Goal: Task Accomplishment & Management: Use online tool/utility

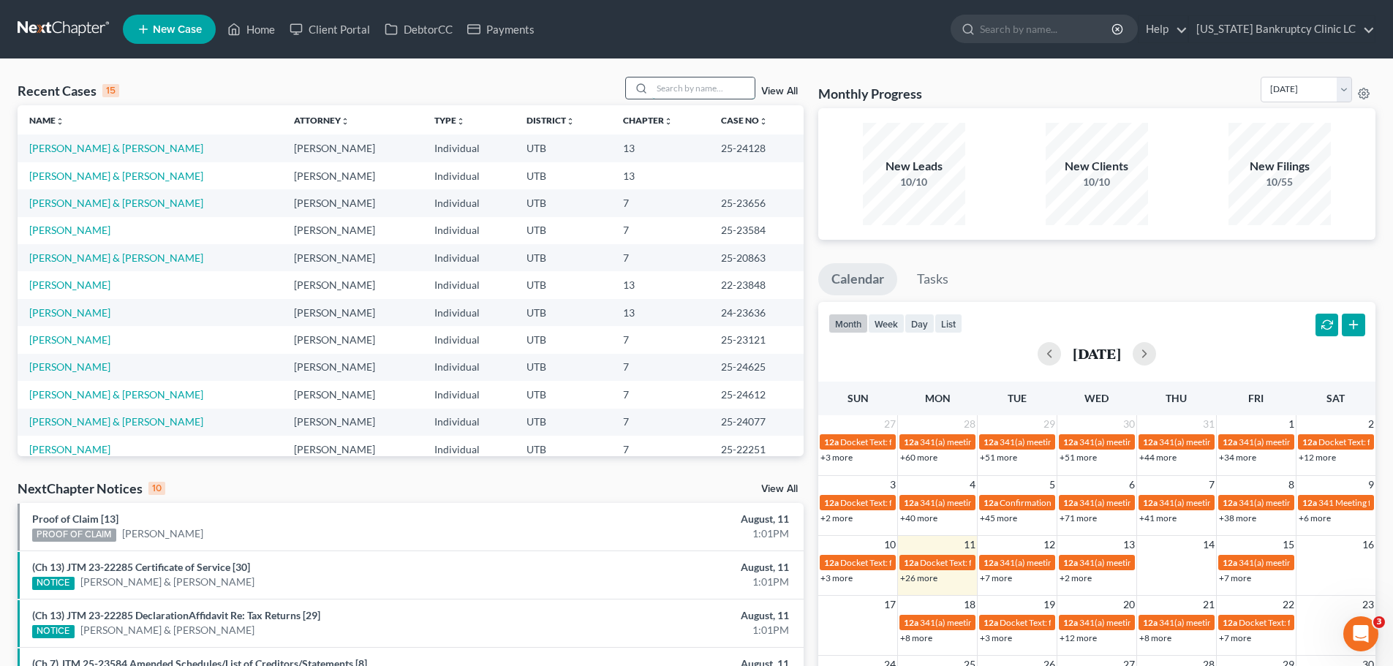
click at [686, 88] on input "search" at bounding box center [703, 88] width 102 height 21
type input "junaid"
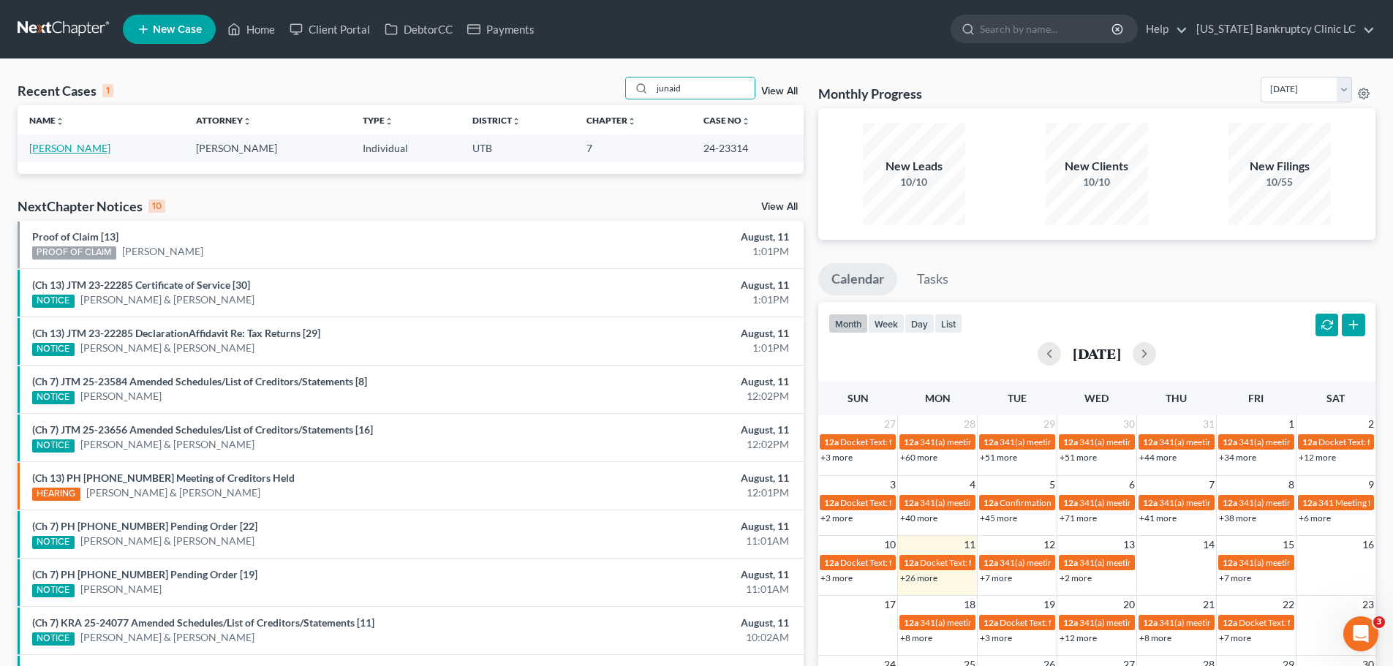
click at [60, 149] on link "[PERSON_NAME]" at bounding box center [69, 148] width 81 height 12
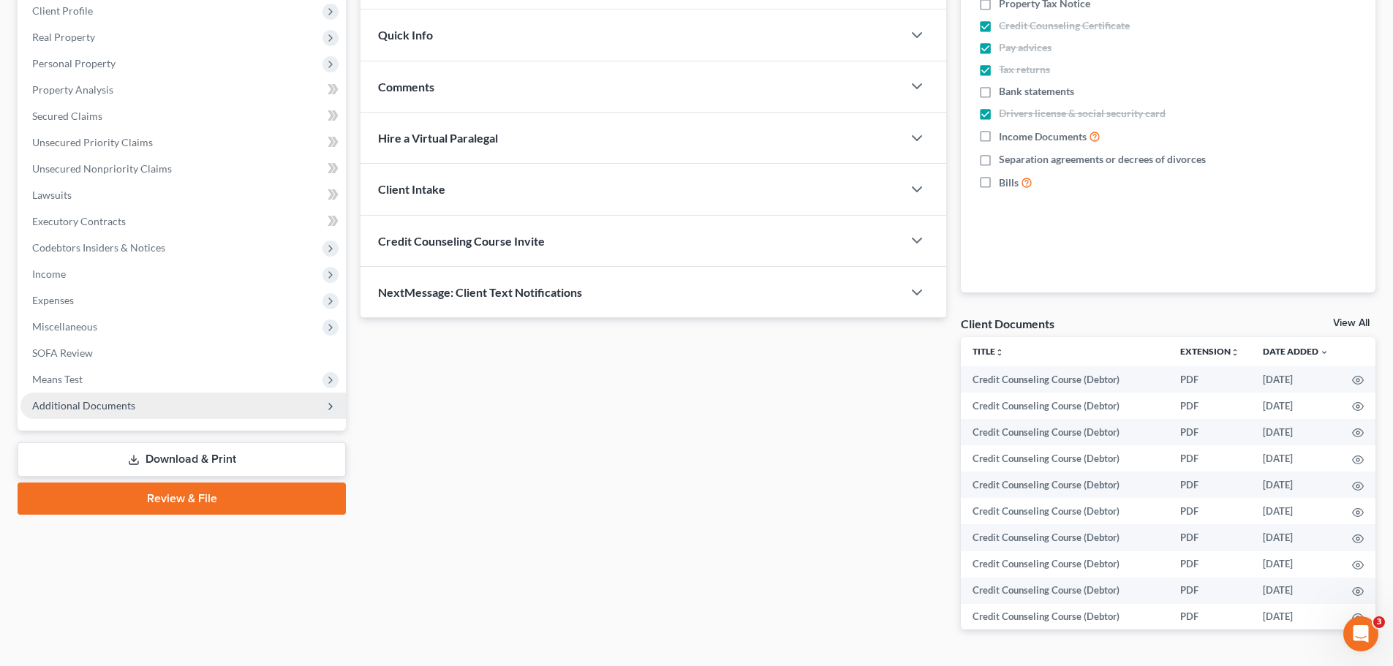
scroll to position [276, 0]
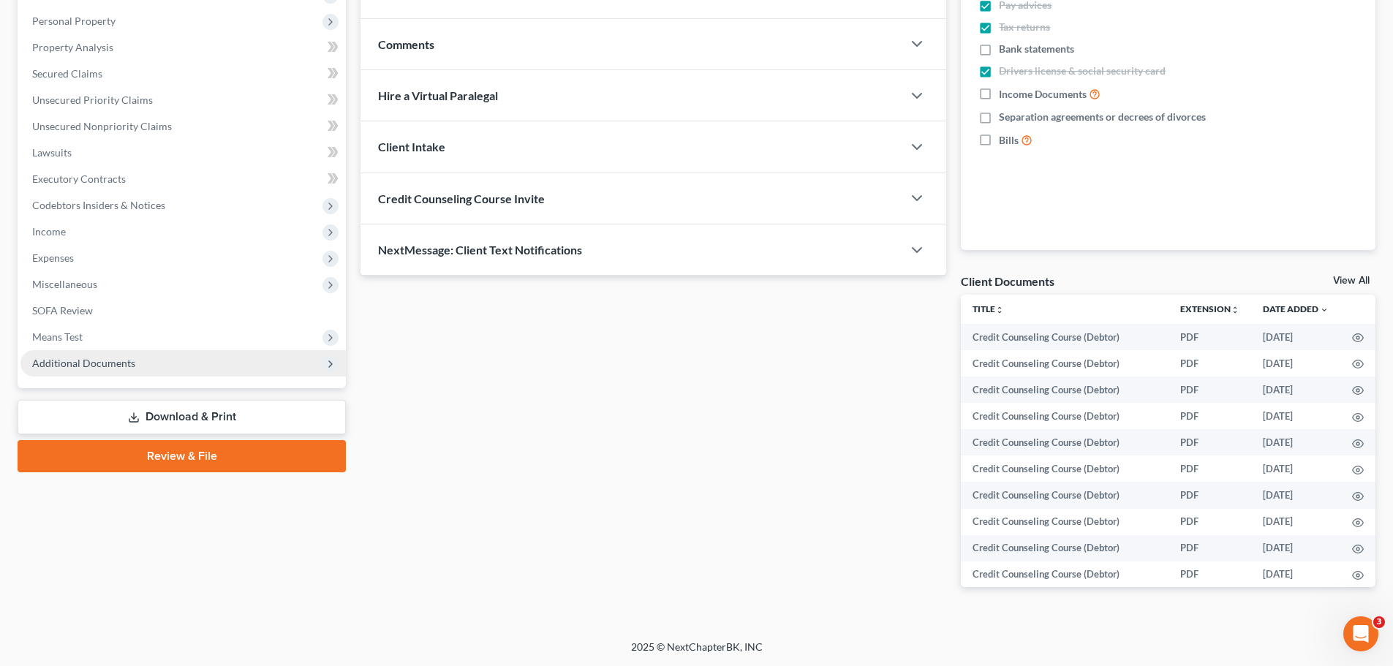
click at [118, 369] on span "Additional Documents" at bounding box center [182, 363] width 325 height 26
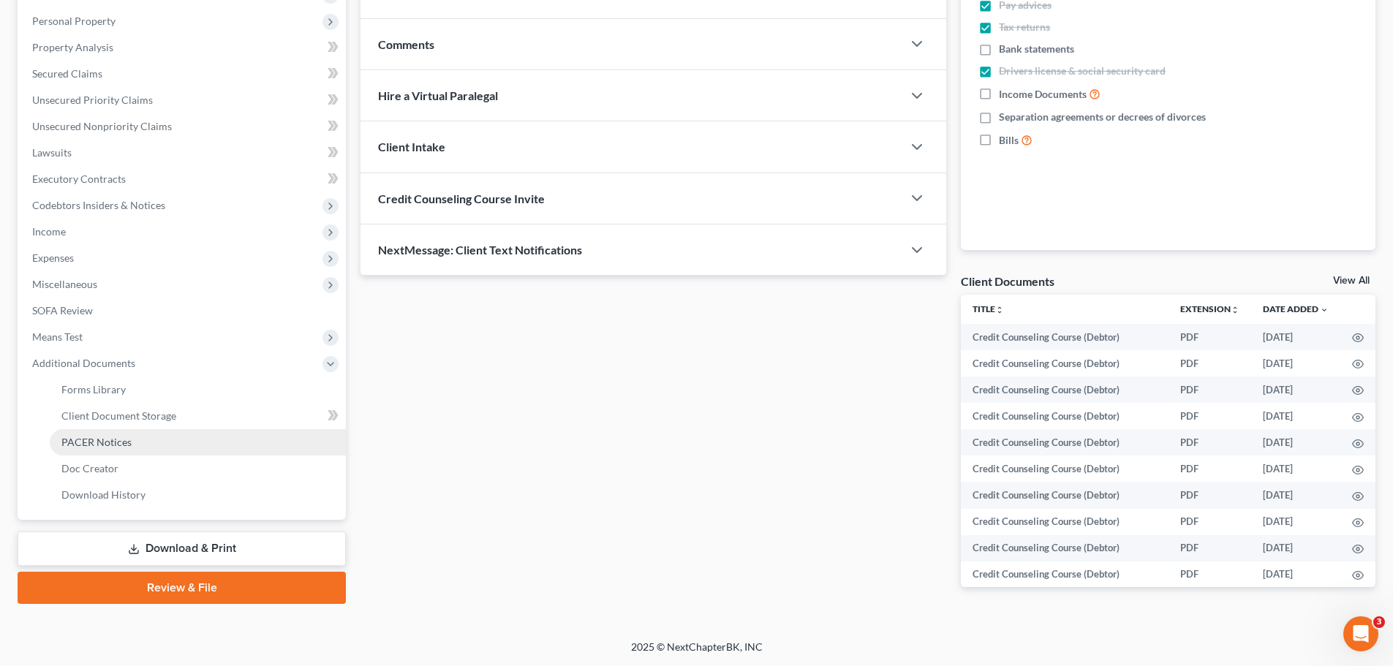
click at [97, 448] on span "PACER Notices" at bounding box center [96, 442] width 70 height 12
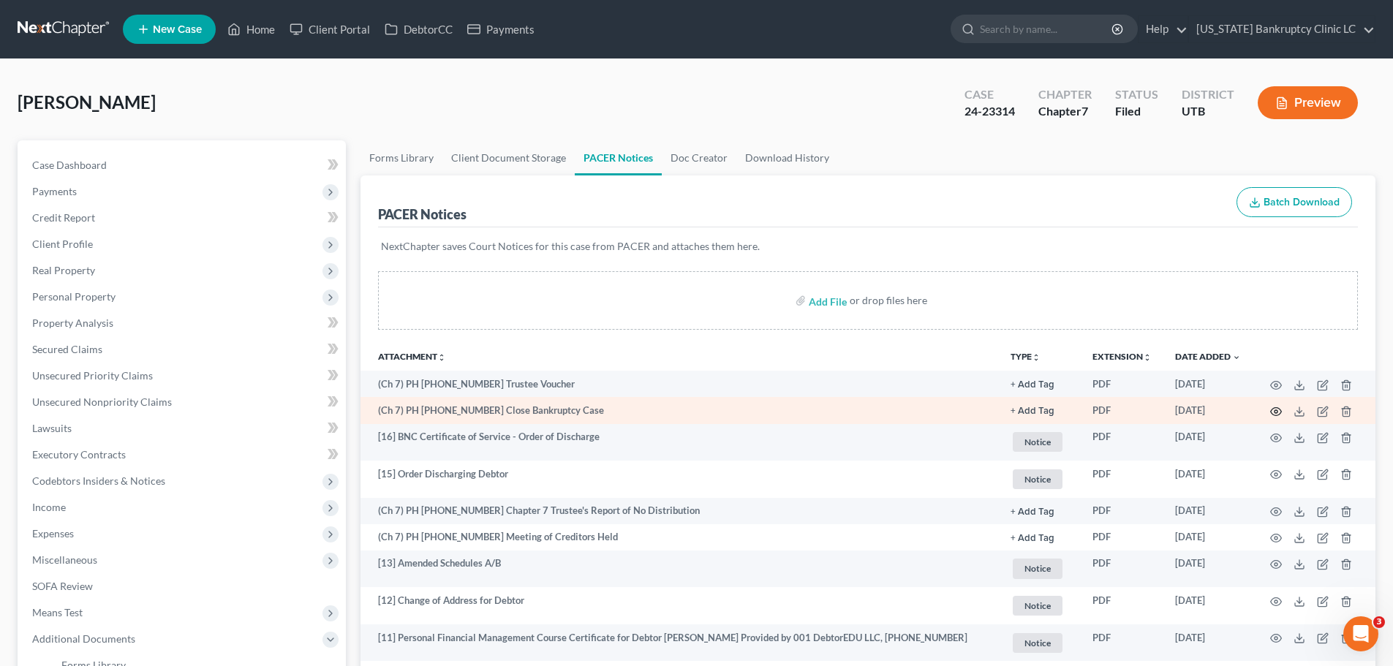
click at [1279, 410] on icon "button" at bounding box center [1276, 412] width 12 height 12
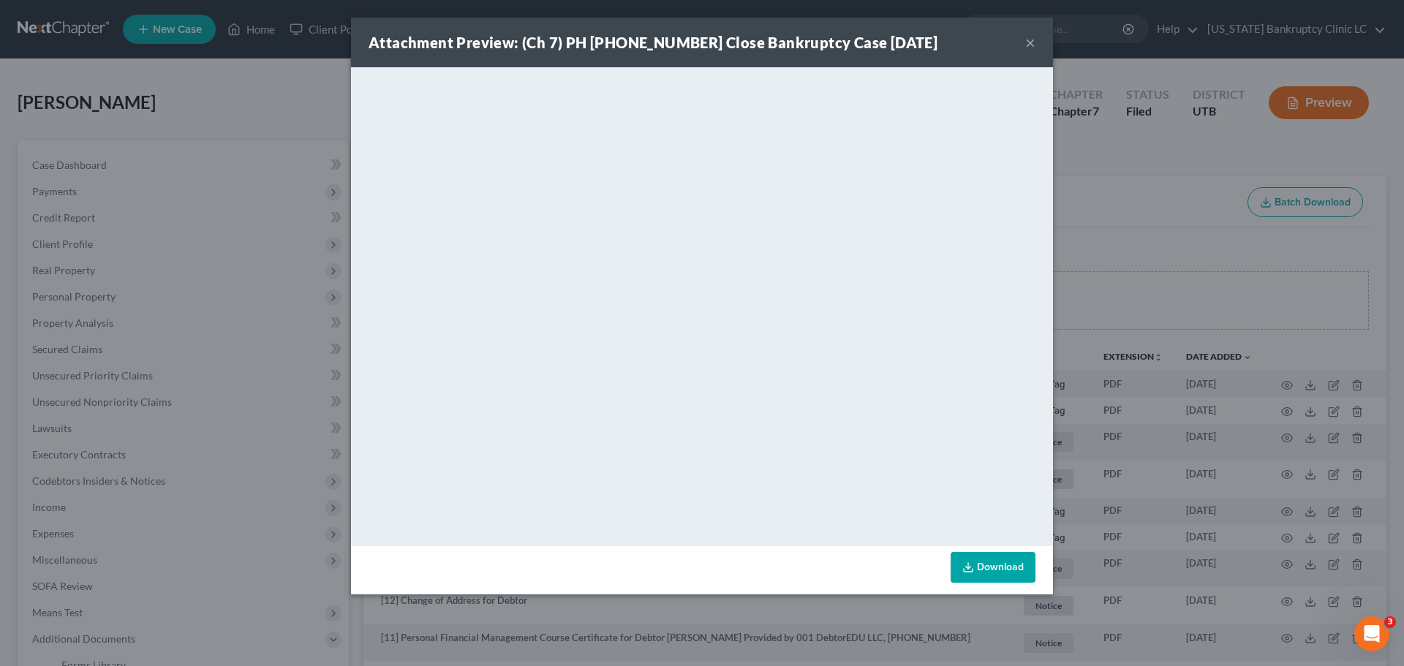
click at [1029, 43] on button "×" at bounding box center [1030, 43] width 10 height 18
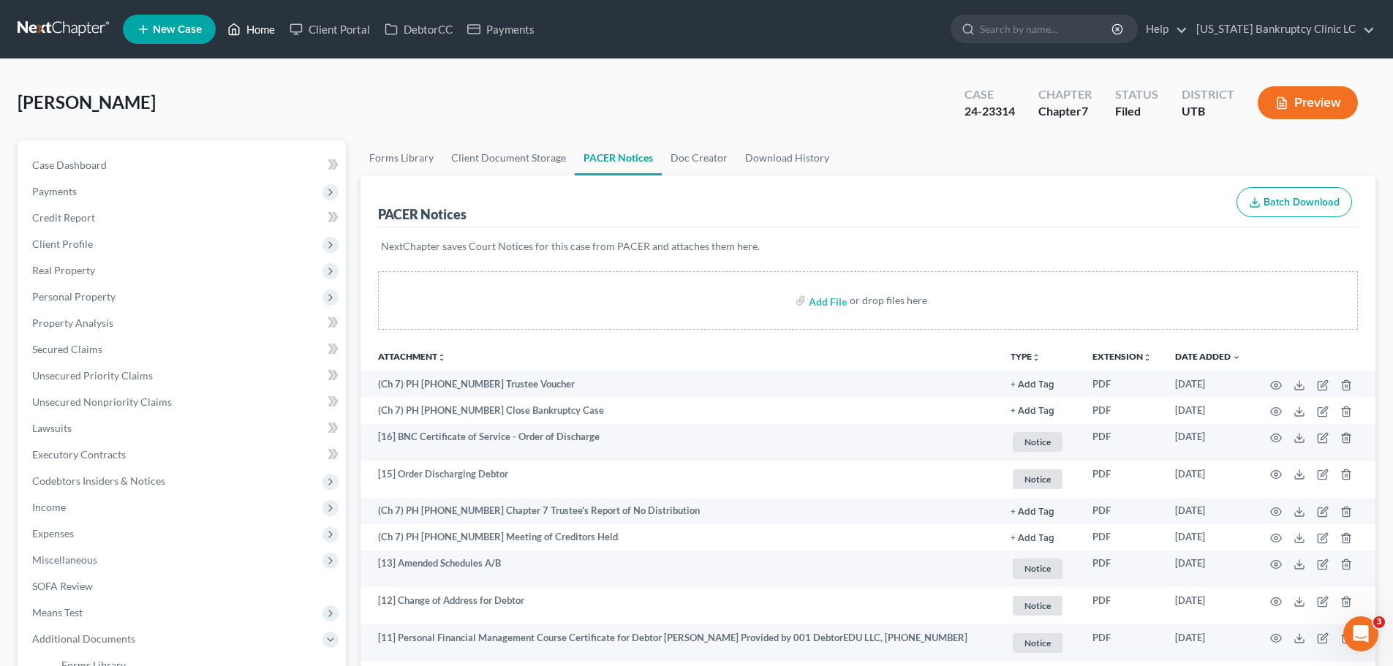
click at [249, 29] on link "Home" at bounding box center [251, 29] width 62 height 26
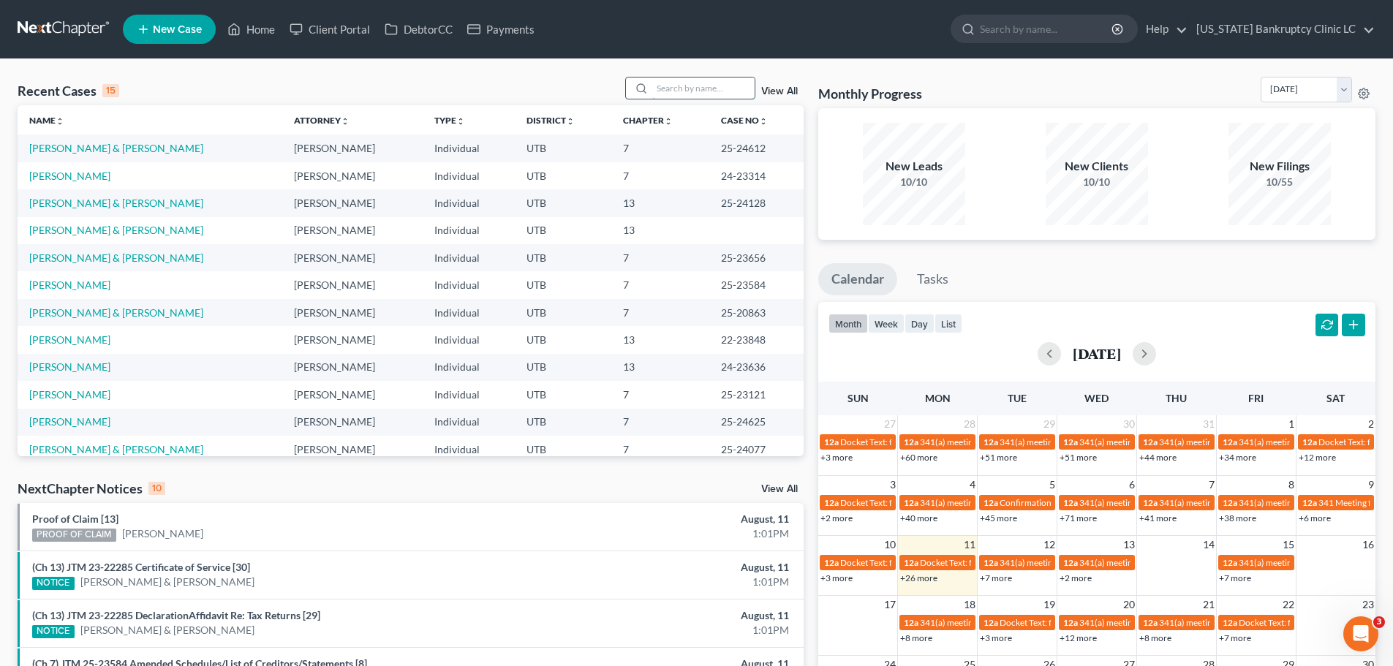
click at [688, 90] on input "search" at bounding box center [703, 88] width 102 height 21
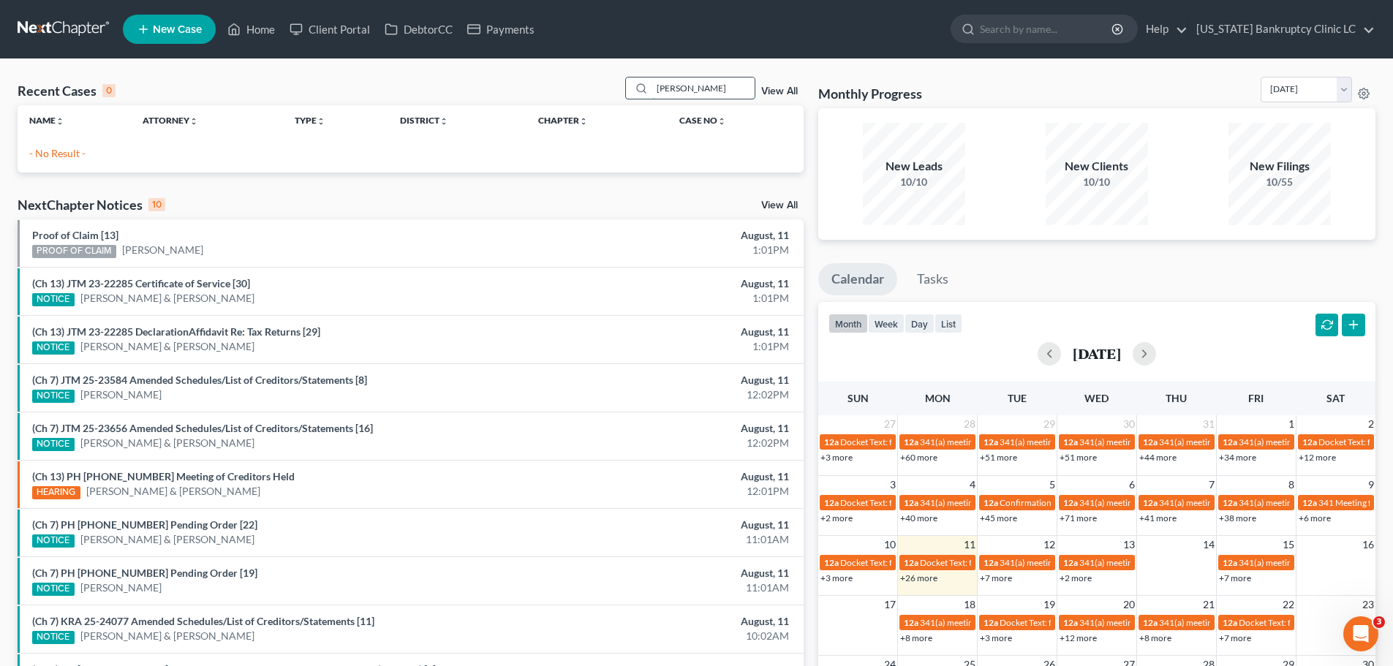
click at [694, 90] on input "[PERSON_NAME]" at bounding box center [703, 88] width 102 height 21
type input "s"
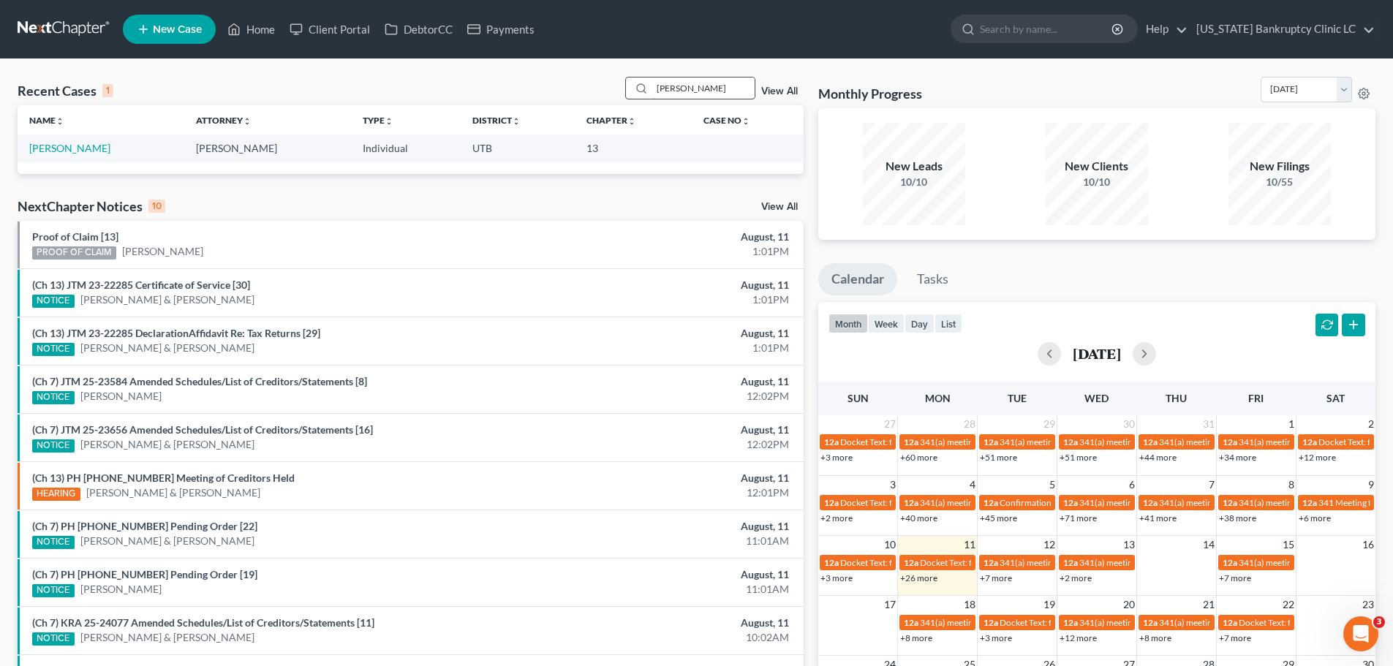
type input "[PERSON_NAME]"
click at [67, 147] on link "[PERSON_NAME]" at bounding box center [69, 148] width 81 height 12
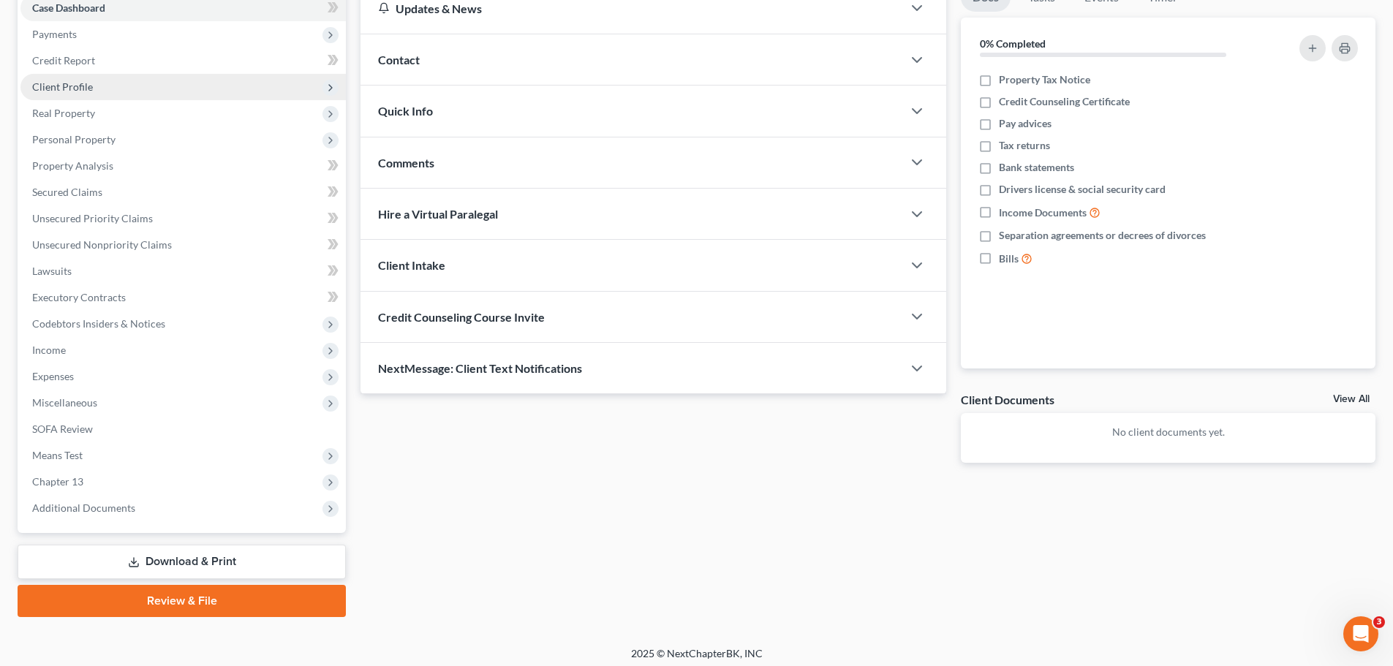
scroll to position [164, 0]
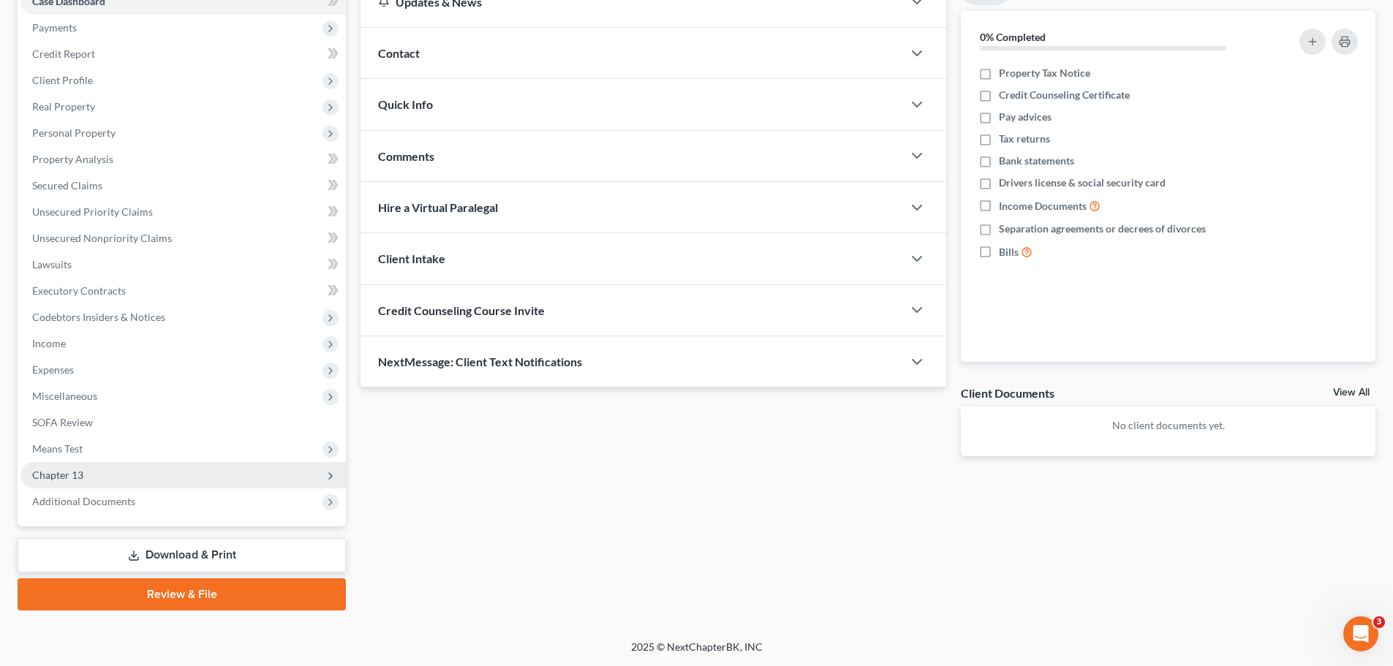
click at [133, 470] on span "Chapter 13" at bounding box center [182, 475] width 325 height 26
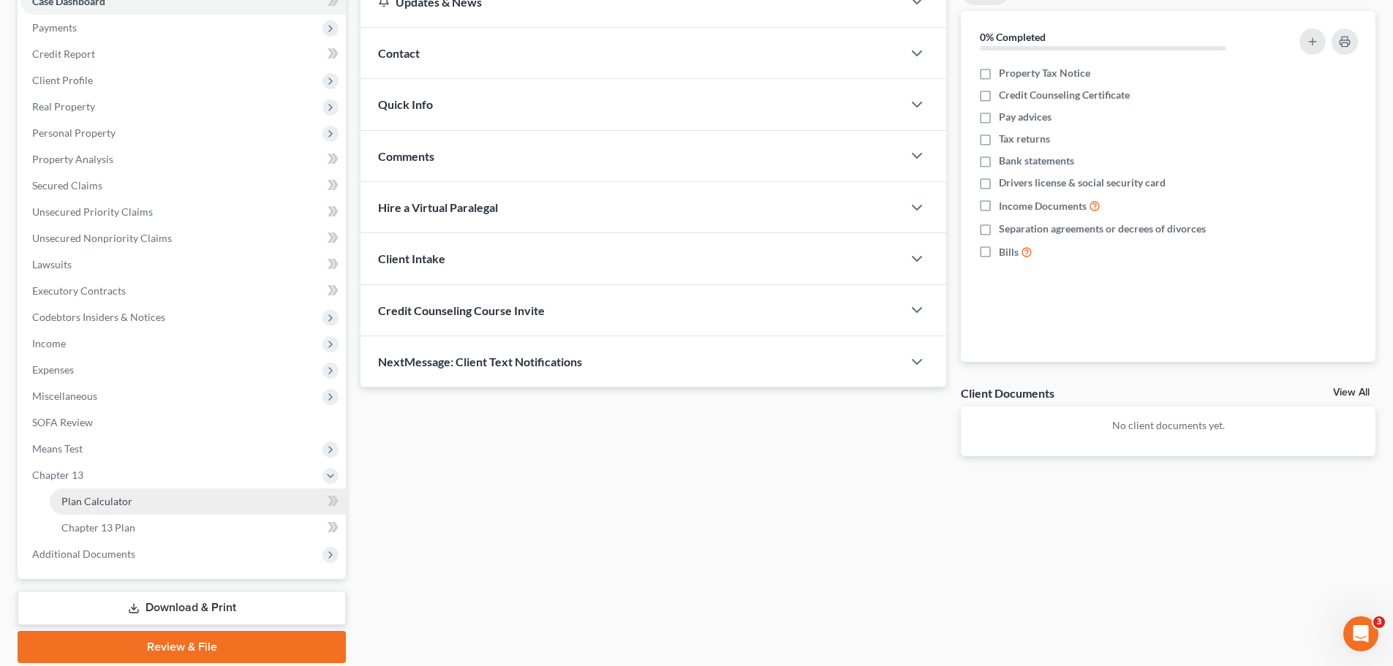
click at [126, 497] on span "Plan Calculator" at bounding box center [96, 501] width 71 height 12
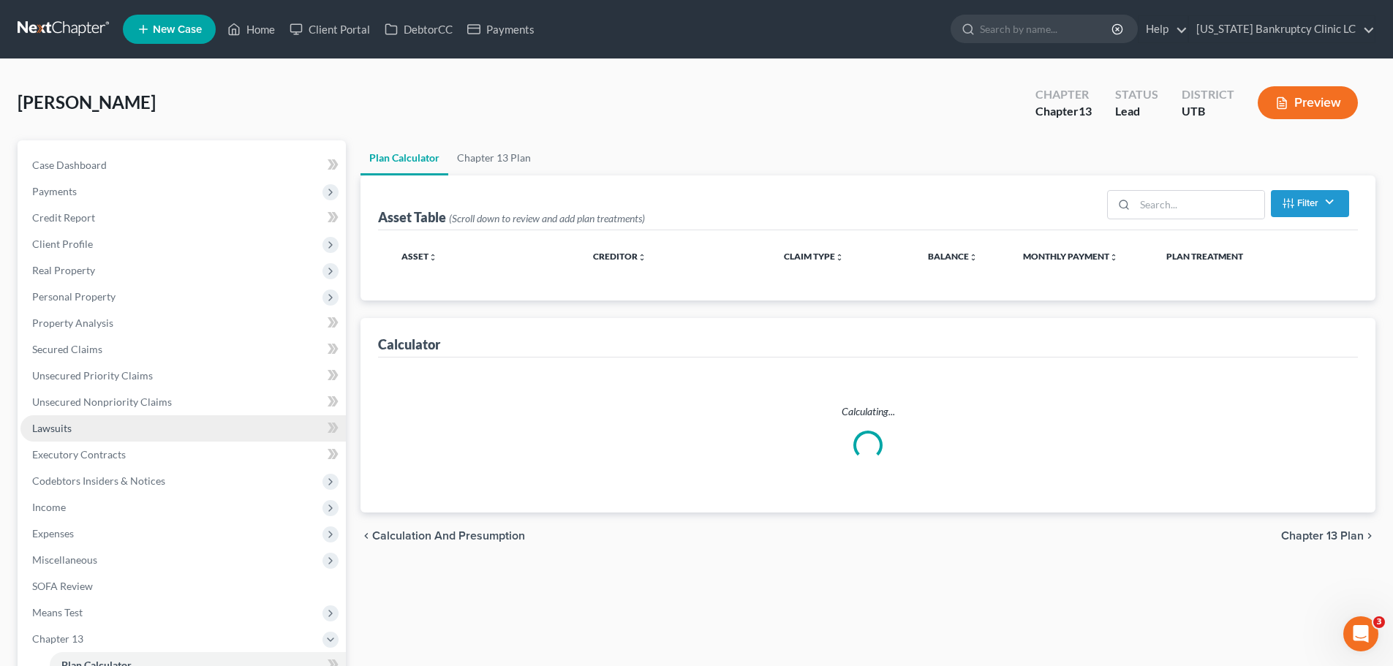
select select "59"
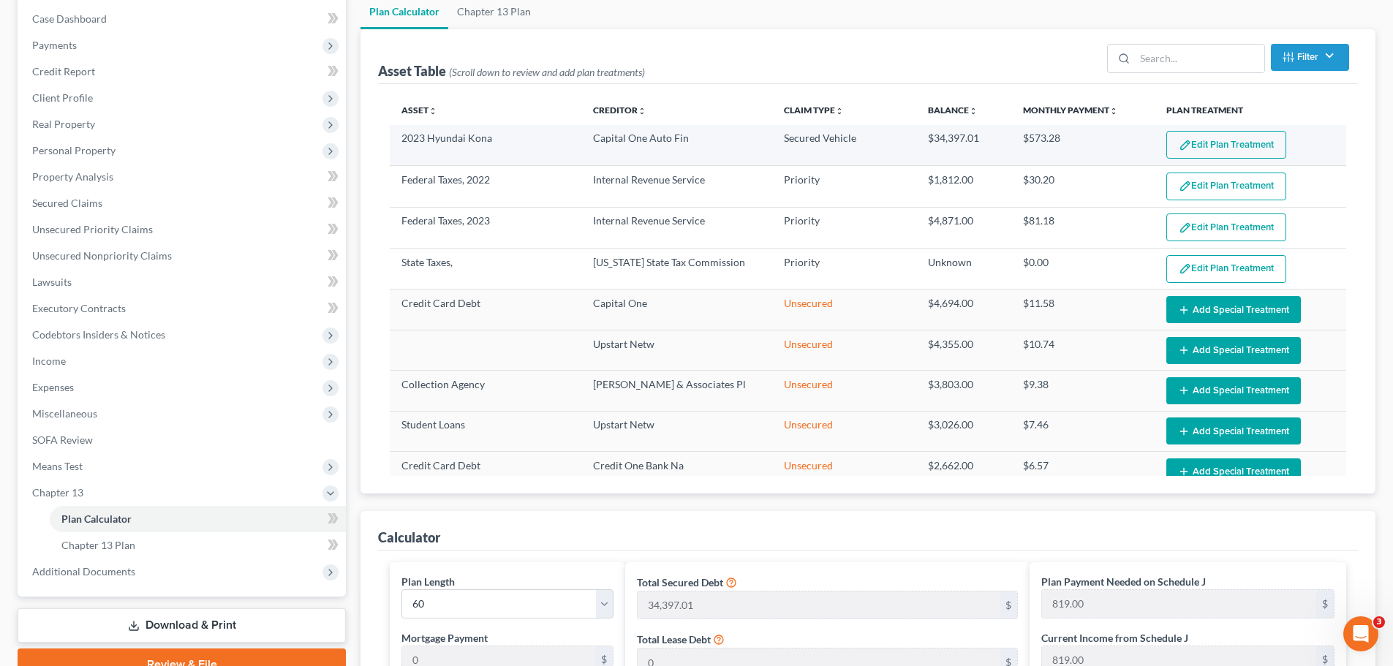
click at [1200, 145] on button "Edit Plan Treatment" at bounding box center [1226, 145] width 120 height 28
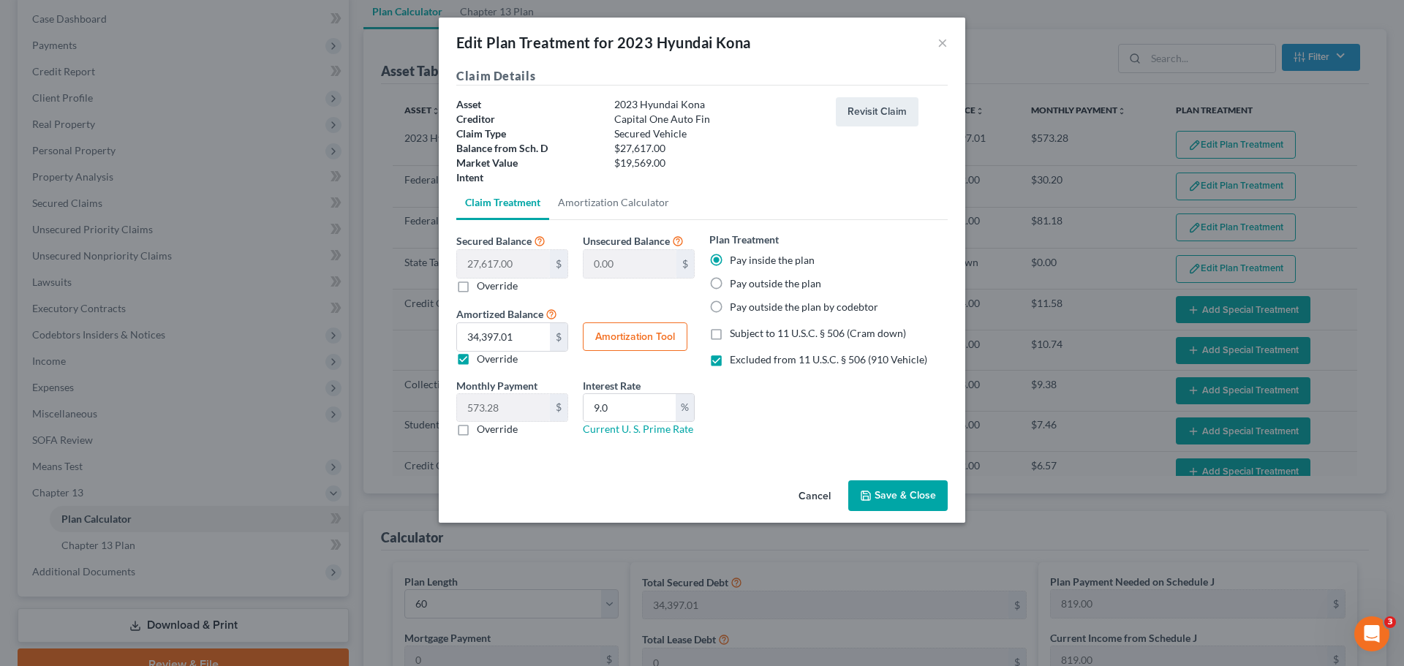
click at [791, 282] on label "Pay outside the plan" at bounding box center [775, 283] width 91 height 15
click at [745, 282] on input "Pay outside the plan" at bounding box center [741, 281] width 10 height 10
radio input "true"
click at [902, 496] on button "Save & Close" at bounding box center [897, 495] width 99 height 31
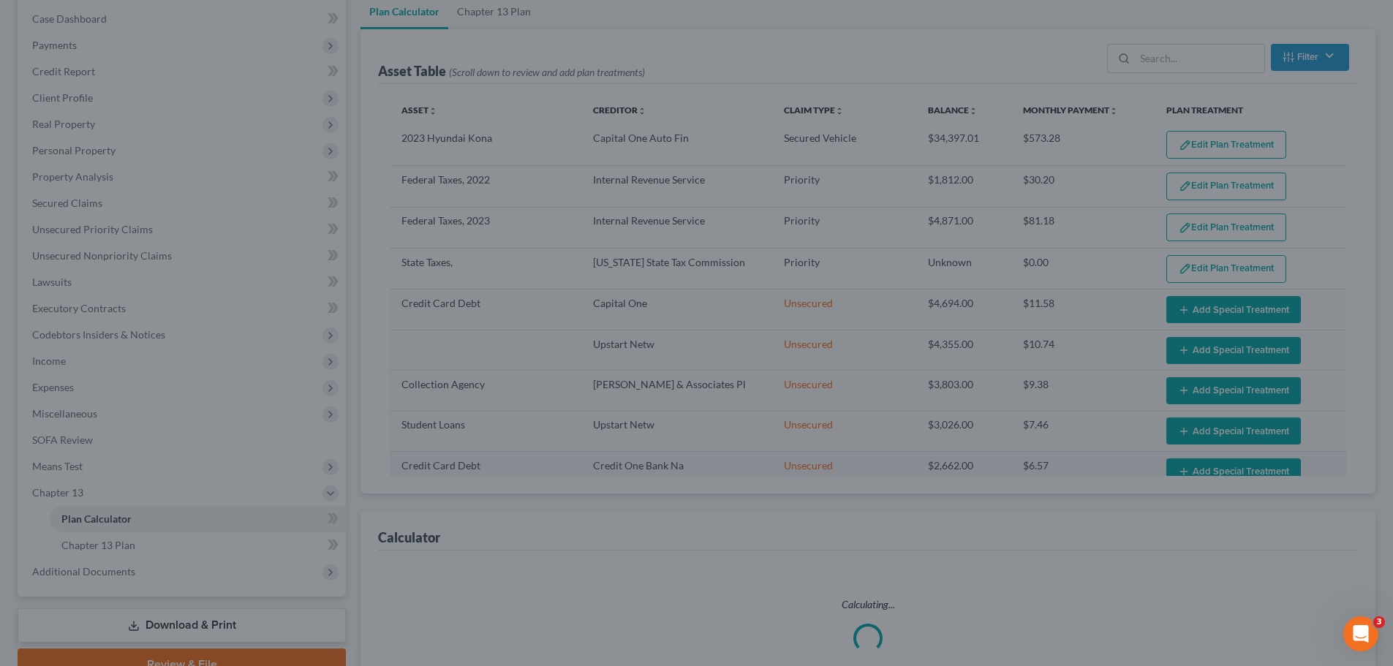
select select "59"
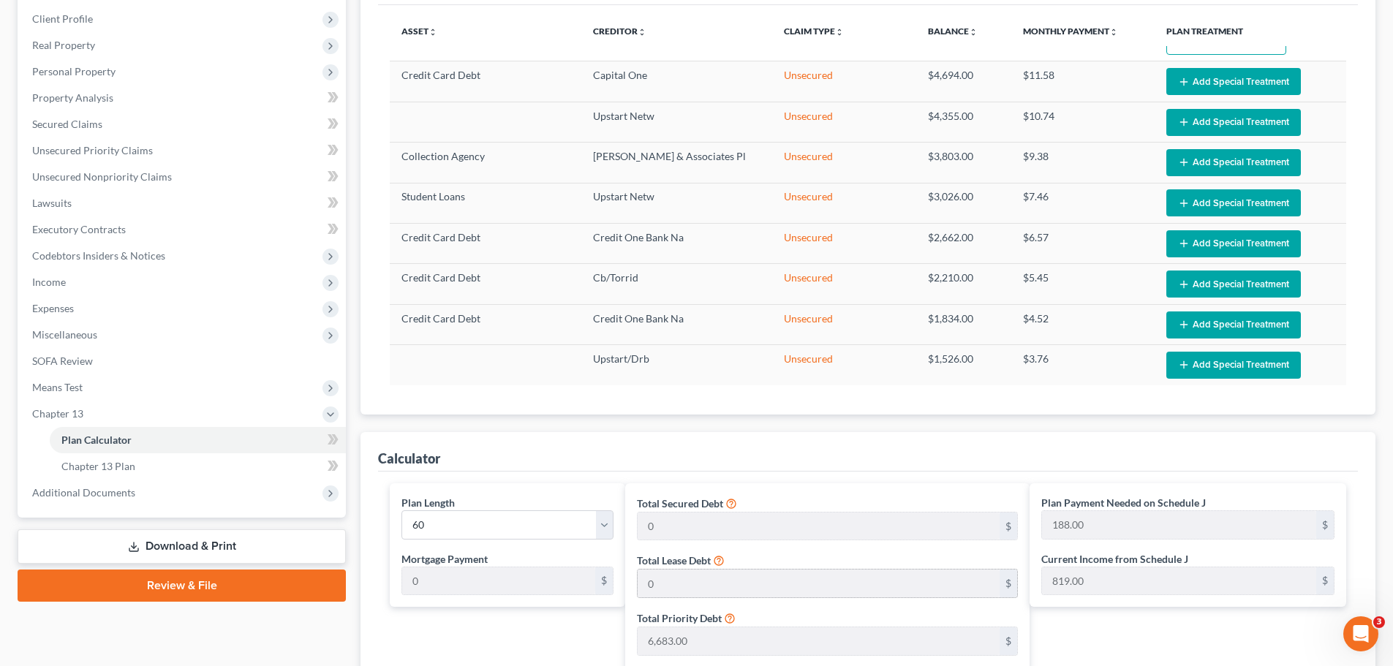
scroll to position [366, 0]
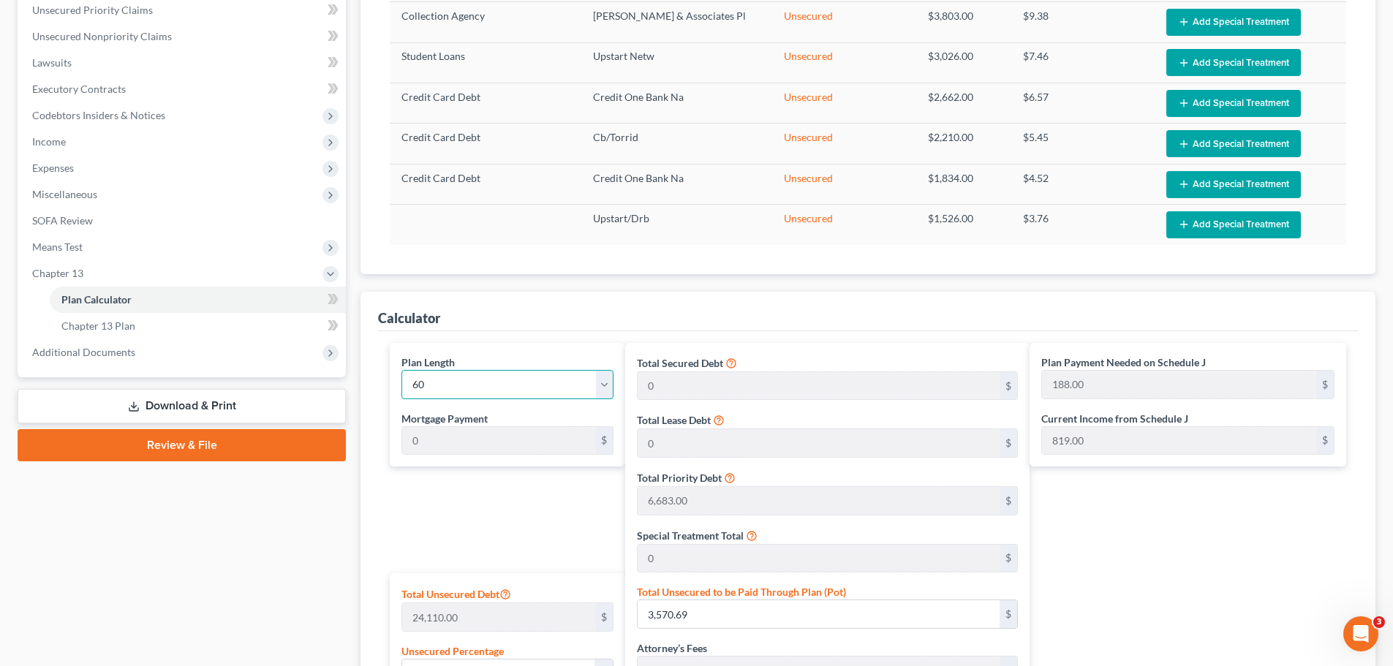
drag, startPoint x: 376, startPoint y: 374, endPoint x: 366, endPoint y: 377, distance: 9.8
click at [367, 376] on div "Calculator Plan Length 1 2 3 4 5 6 7 8 9 10 11 12 13 14 15 16 17 18 19 20 21 22…" at bounding box center [868, 623] width 1015 height 663
select select "35"
click at [402, 370] on select "1 2 3 4 5 6 7 8 9 10 11 12 13 14 15 16 17 18 19 20 21 22 23 24 25 26 27 28 29 3…" at bounding box center [508, 384] width 212 height 29
type input "313.00"
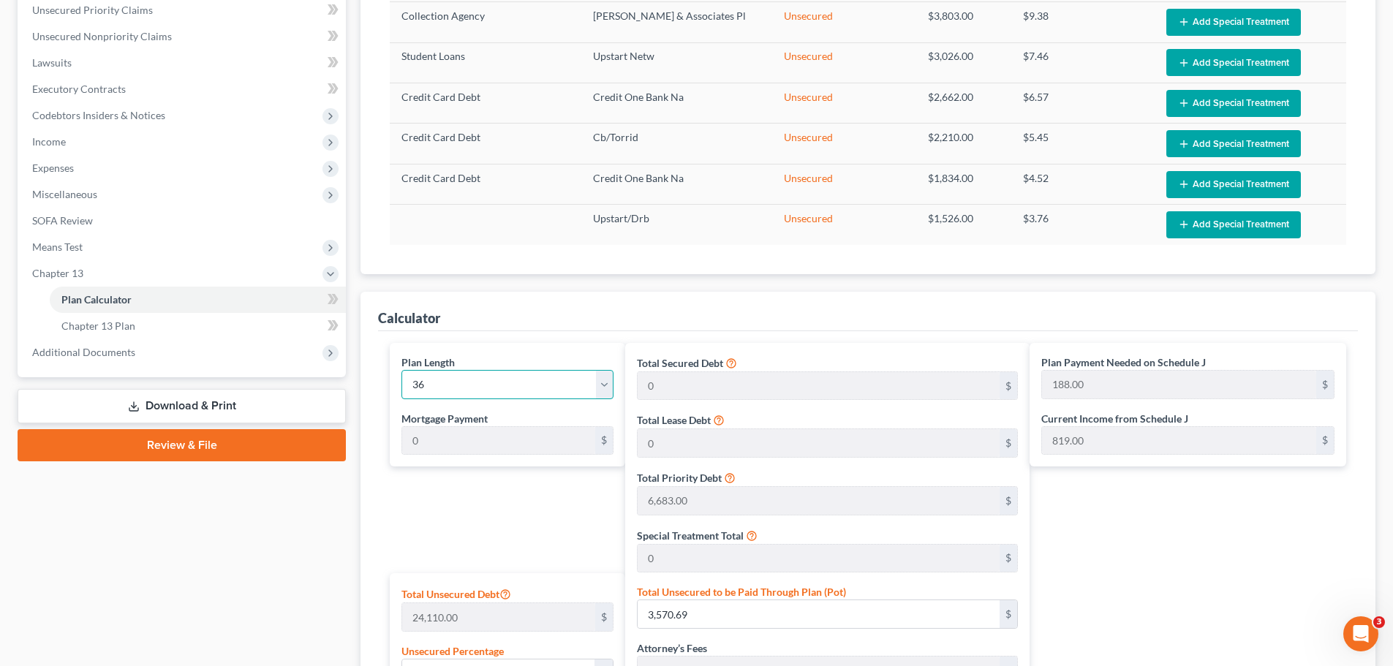
select select "35"
type input "313.00"
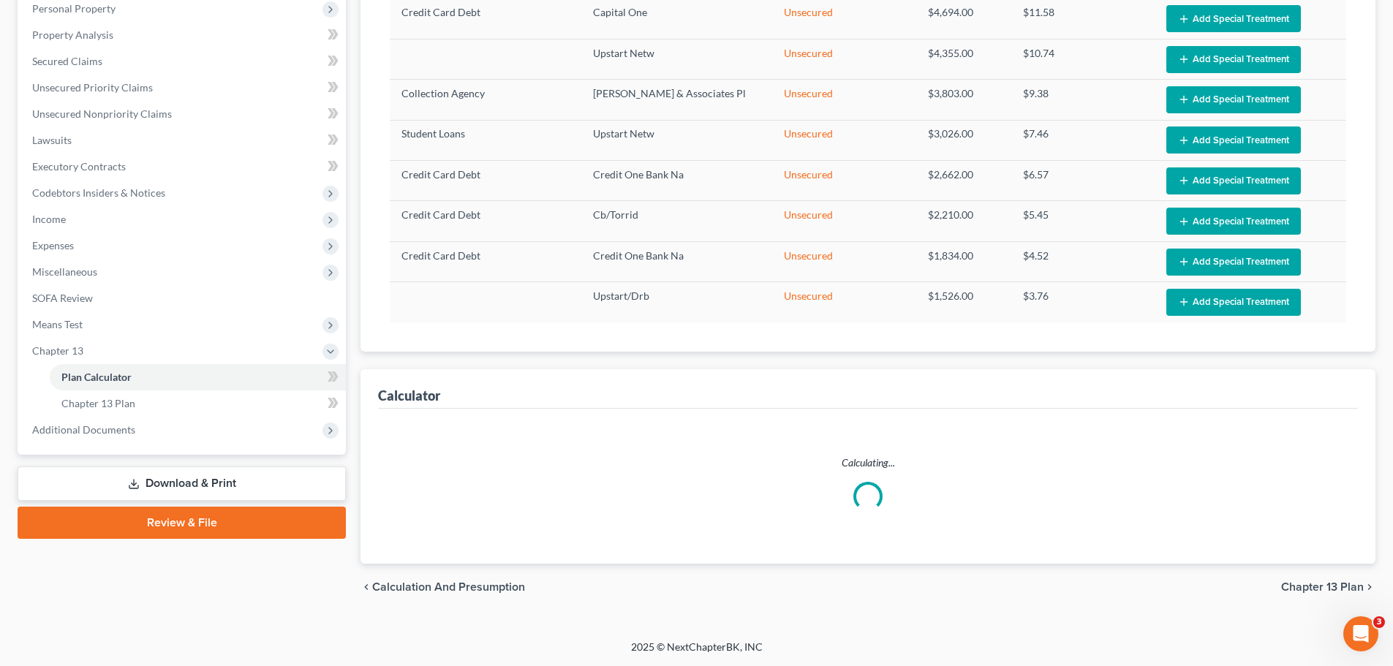
select select "35"
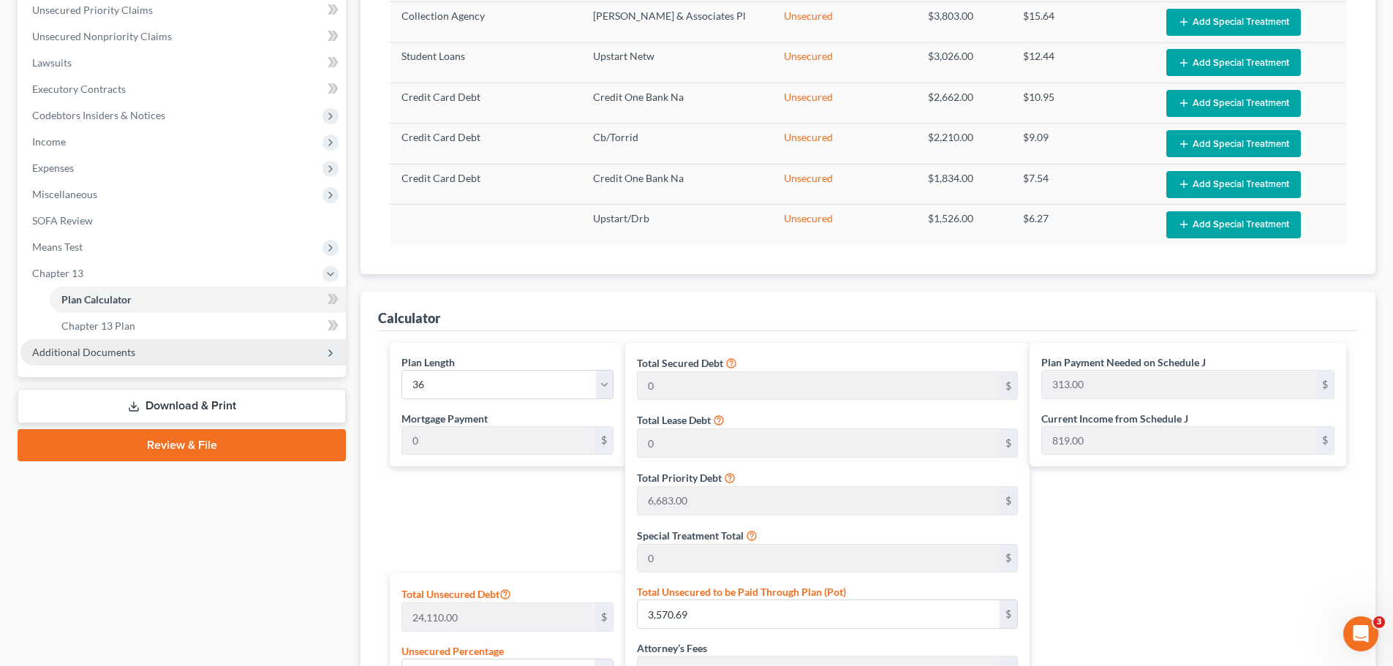
click at [126, 358] on span "Additional Documents" at bounding box center [83, 352] width 103 height 12
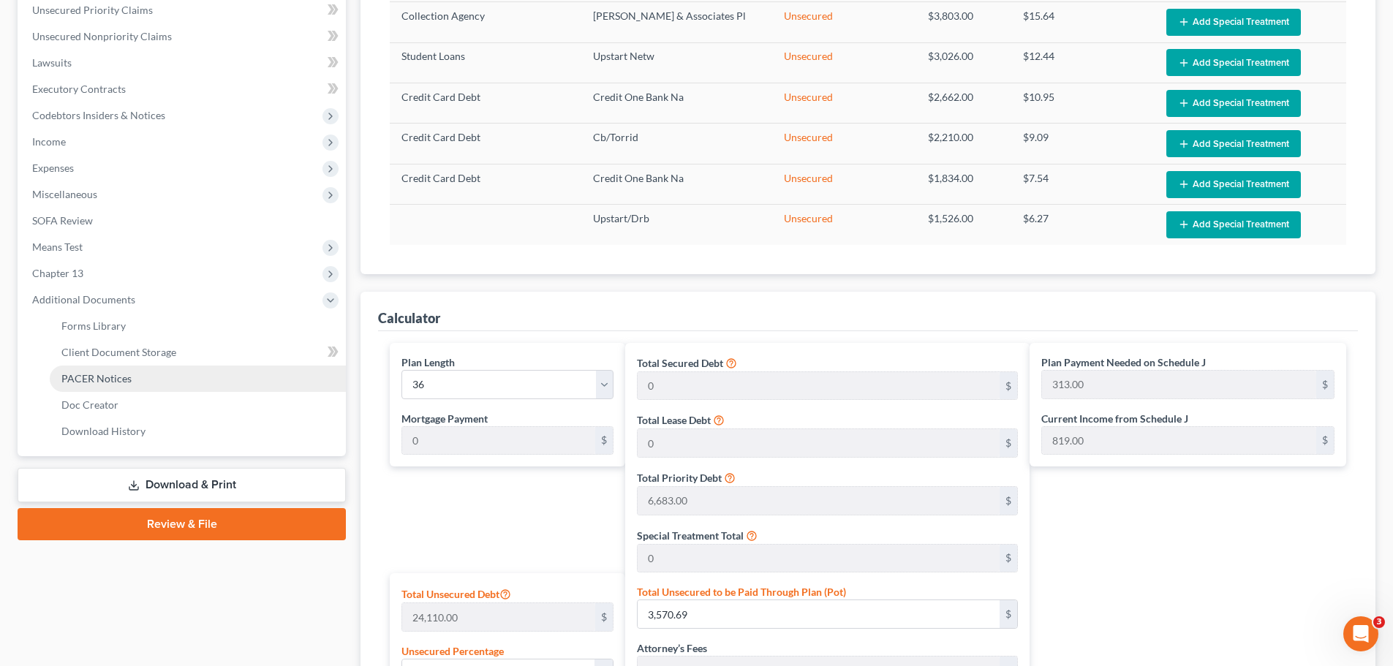
click at [158, 377] on link "PACER Notices" at bounding box center [198, 379] width 296 height 26
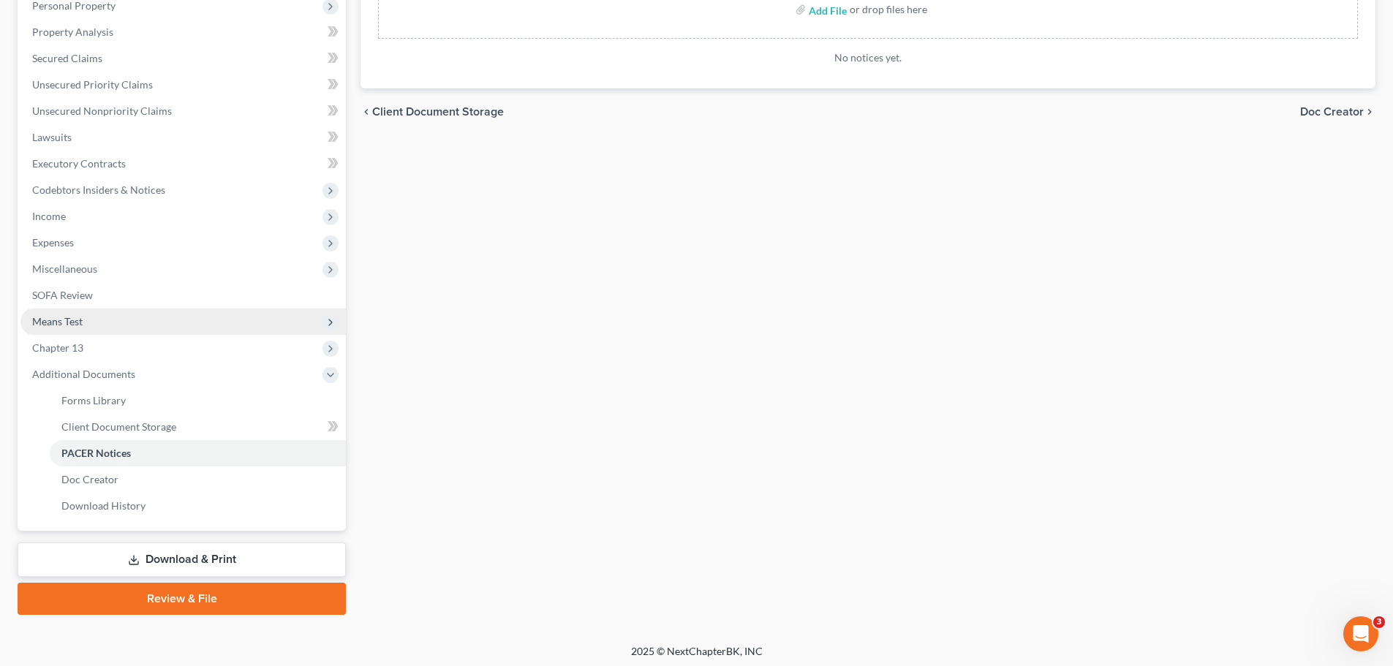
scroll to position [293, 0]
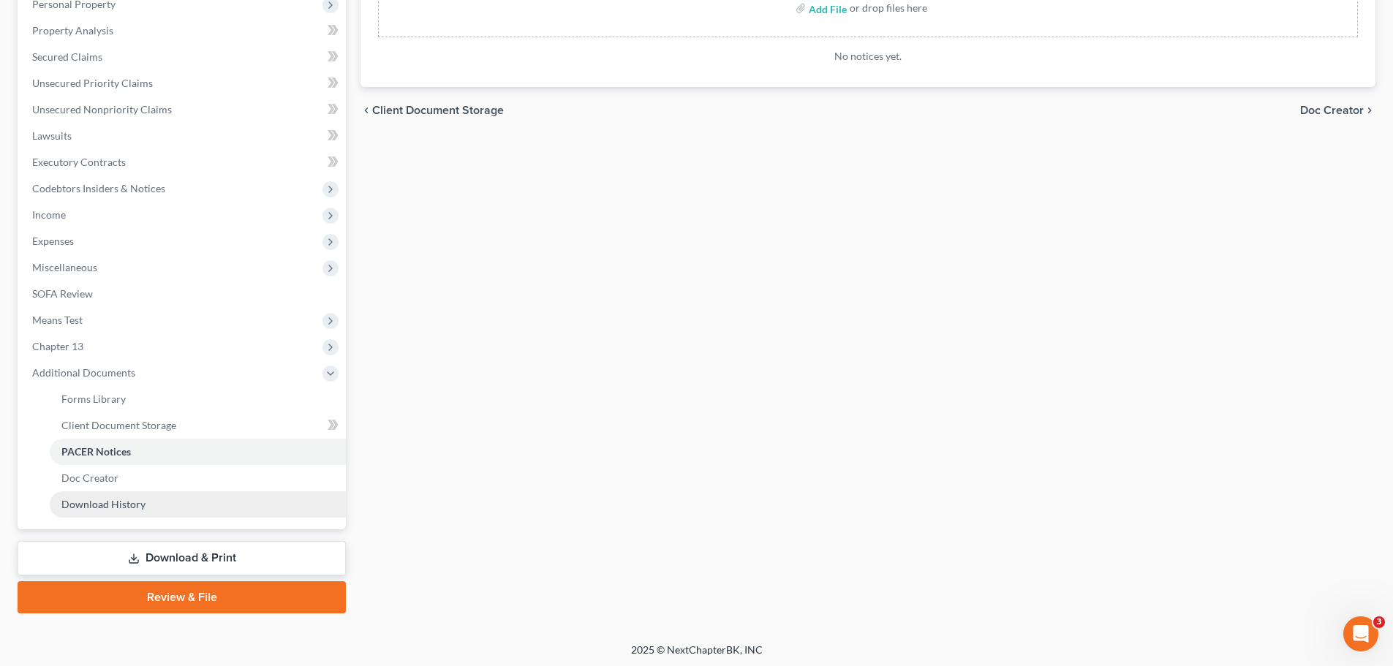
click at [137, 507] on span "Download History" at bounding box center [103, 504] width 84 height 12
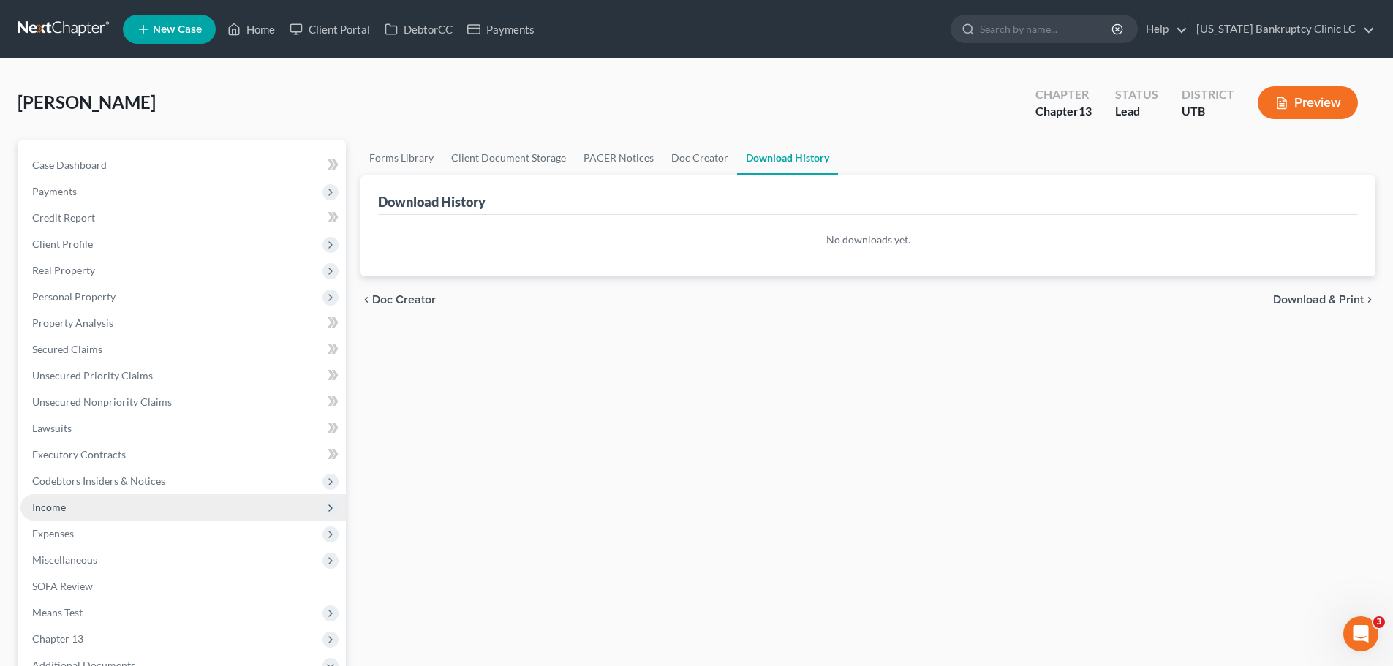
click at [181, 502] on span "Income" at bounding box center [182, 507] width 325 height 26
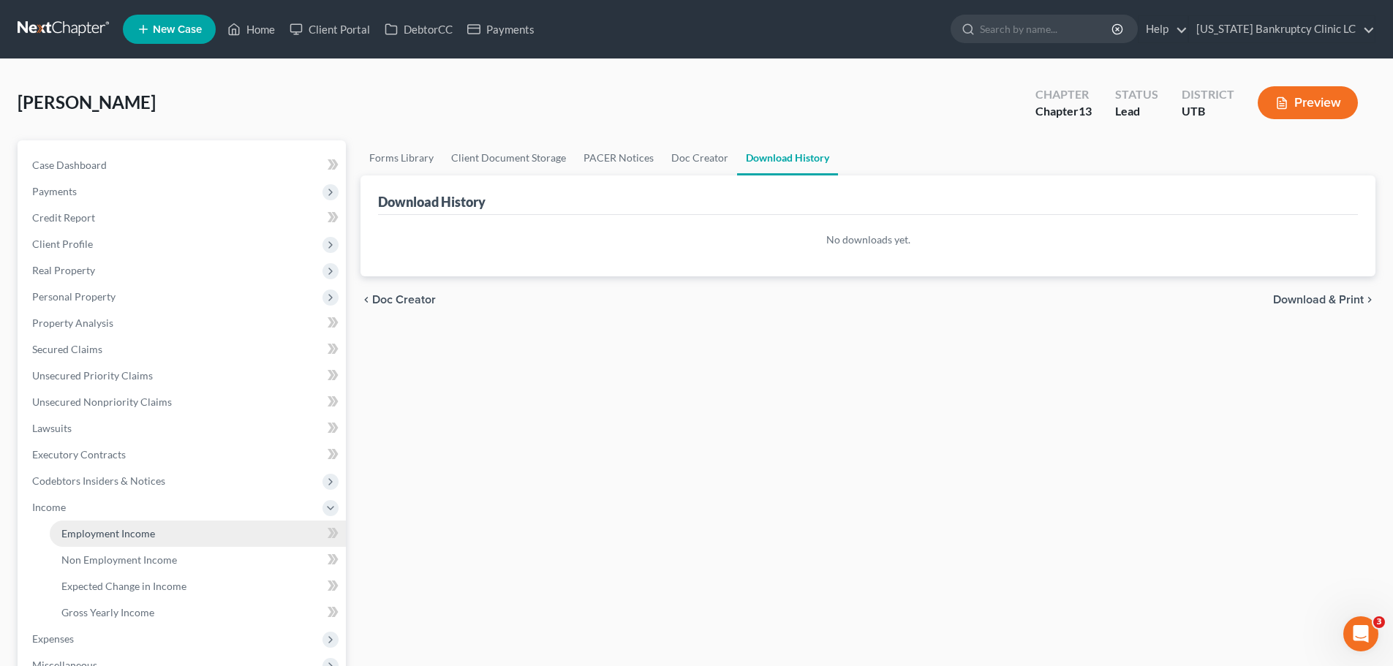
click at [149, 527] on span "Employment Income" at bounding box center [108, 533] width 94 height 12
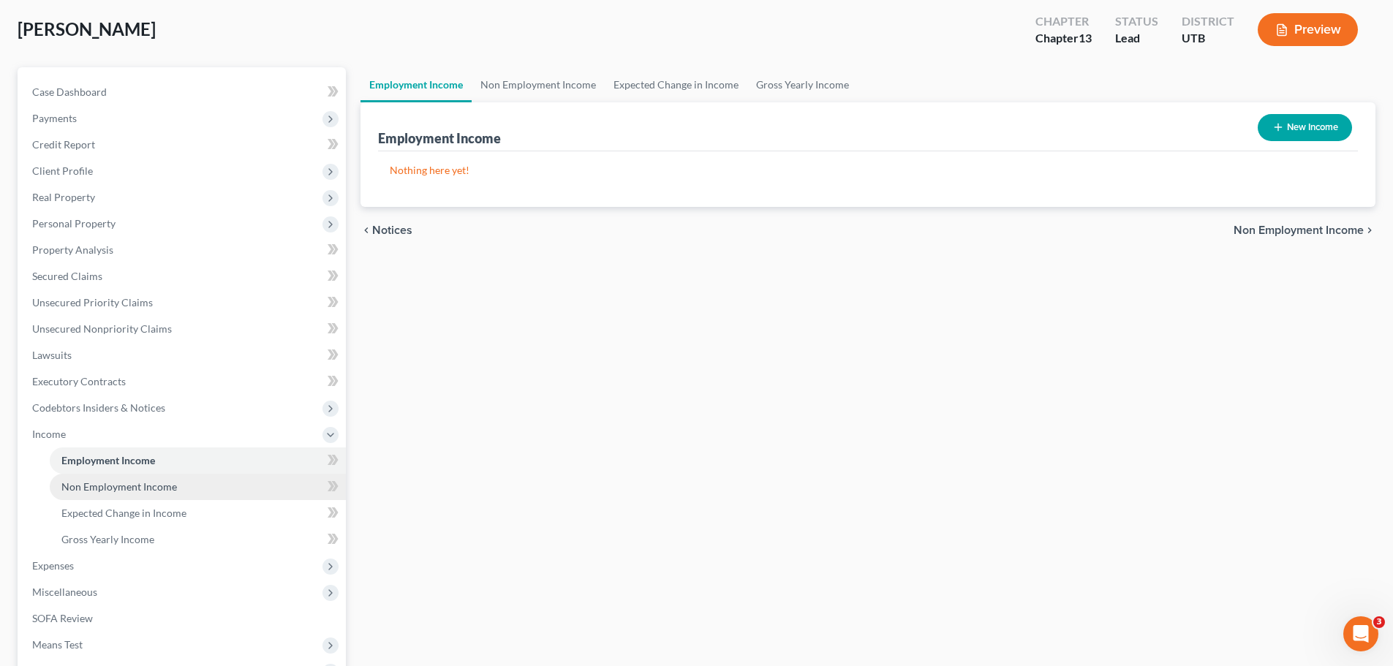
click at [106, 476] on link "Non Employment Income" at bounding box center [198, 487] width 296 height 26
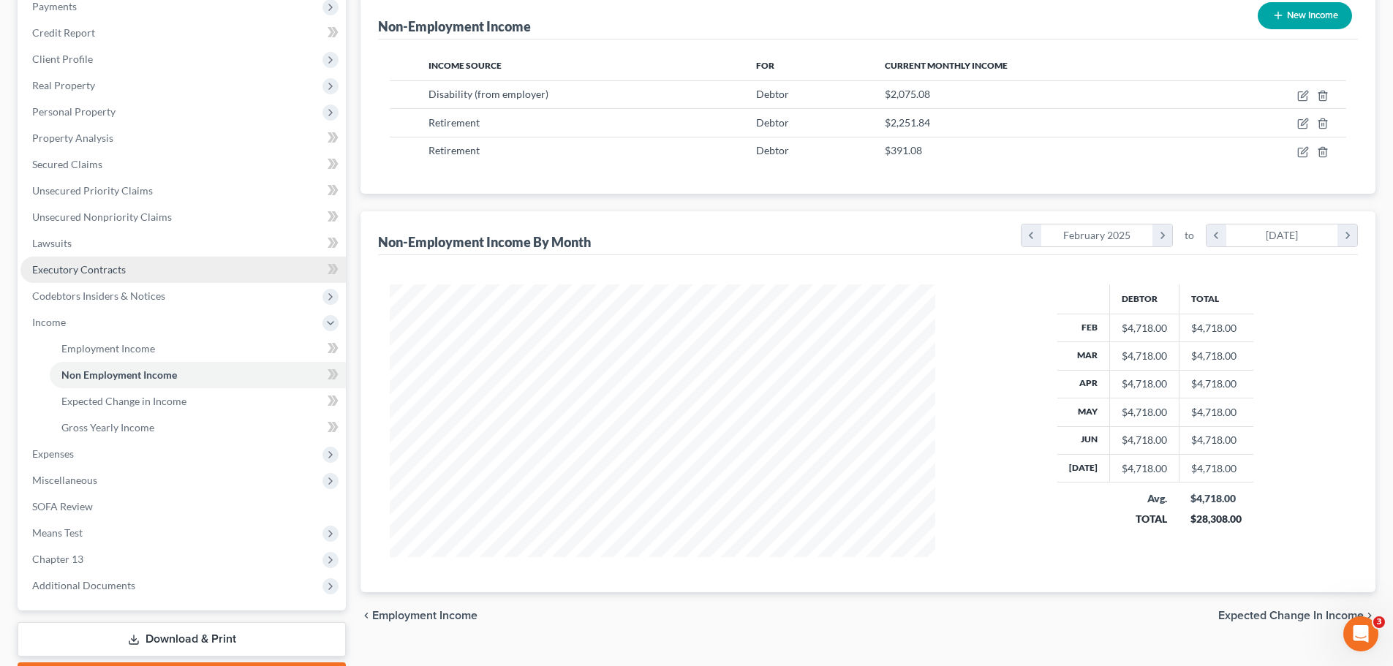
scroll to position [219, 0]
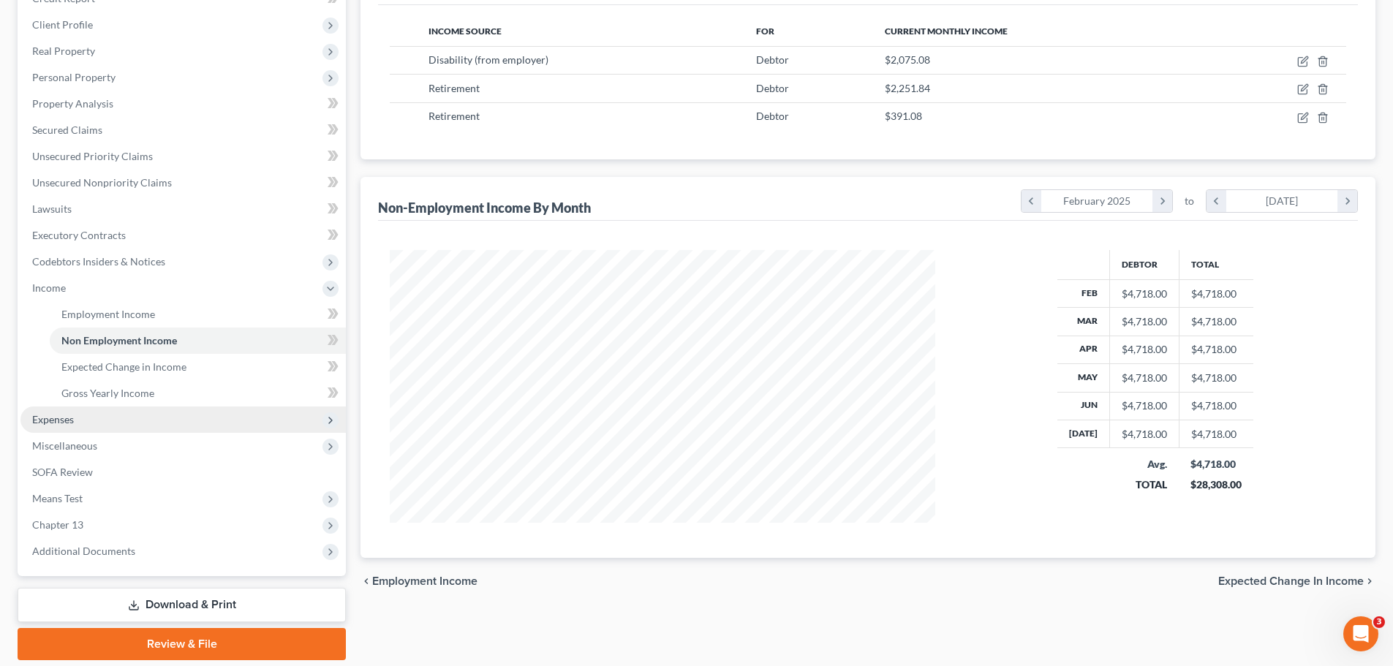
click at [124, 416] on span "Expenses" at bounding box center [182, 420] width 325 height 26
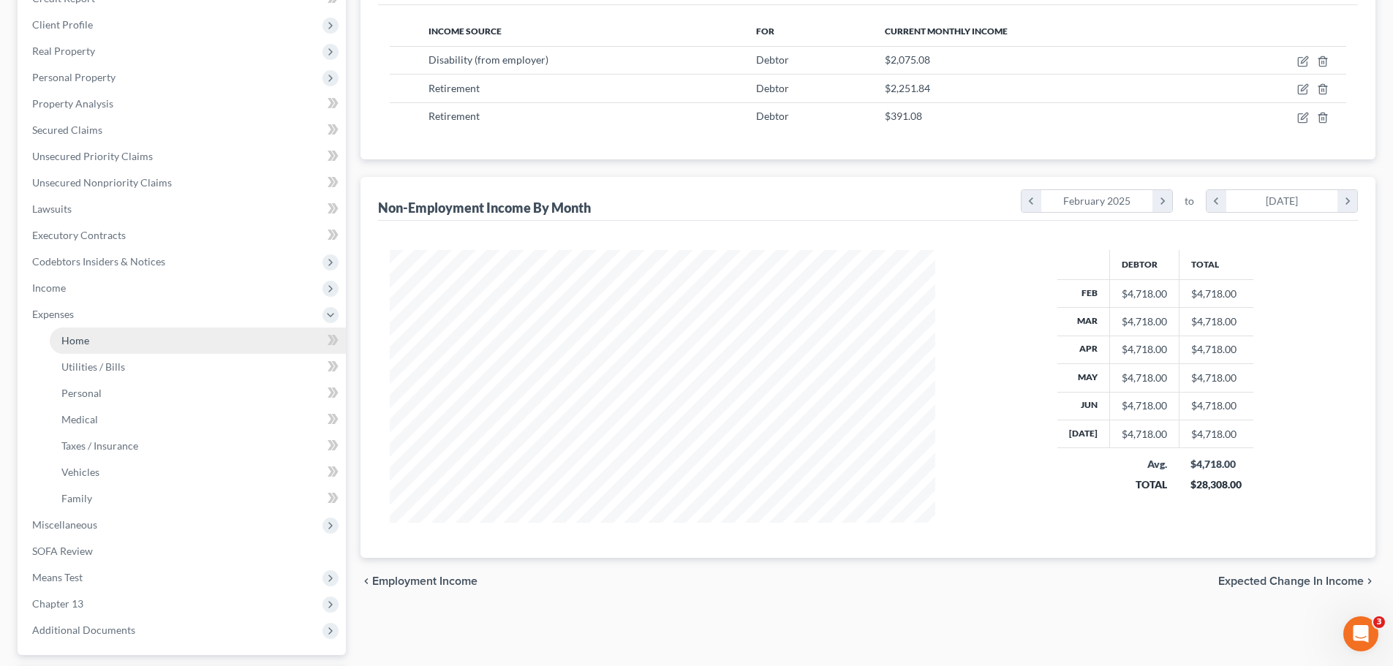
click at [114, 337] on link "Home" at bounding box center [198, 341] width 296 height 26
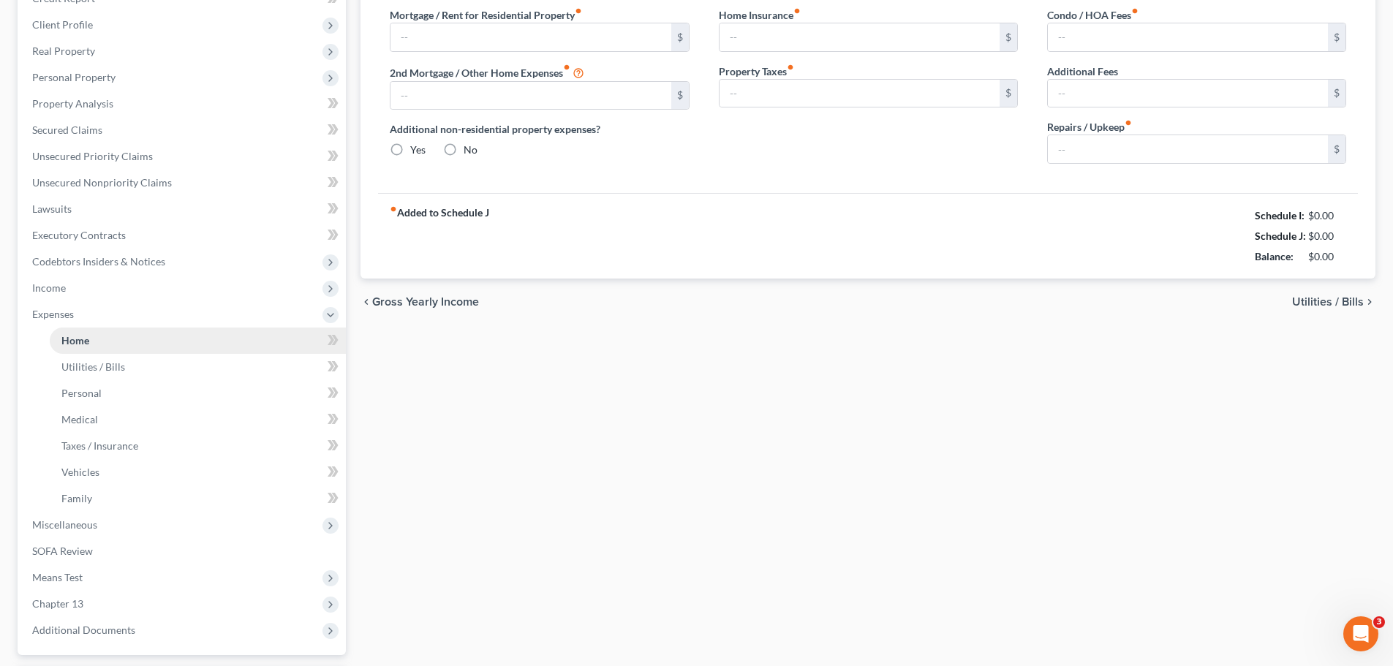
scroll to position [51, 0]
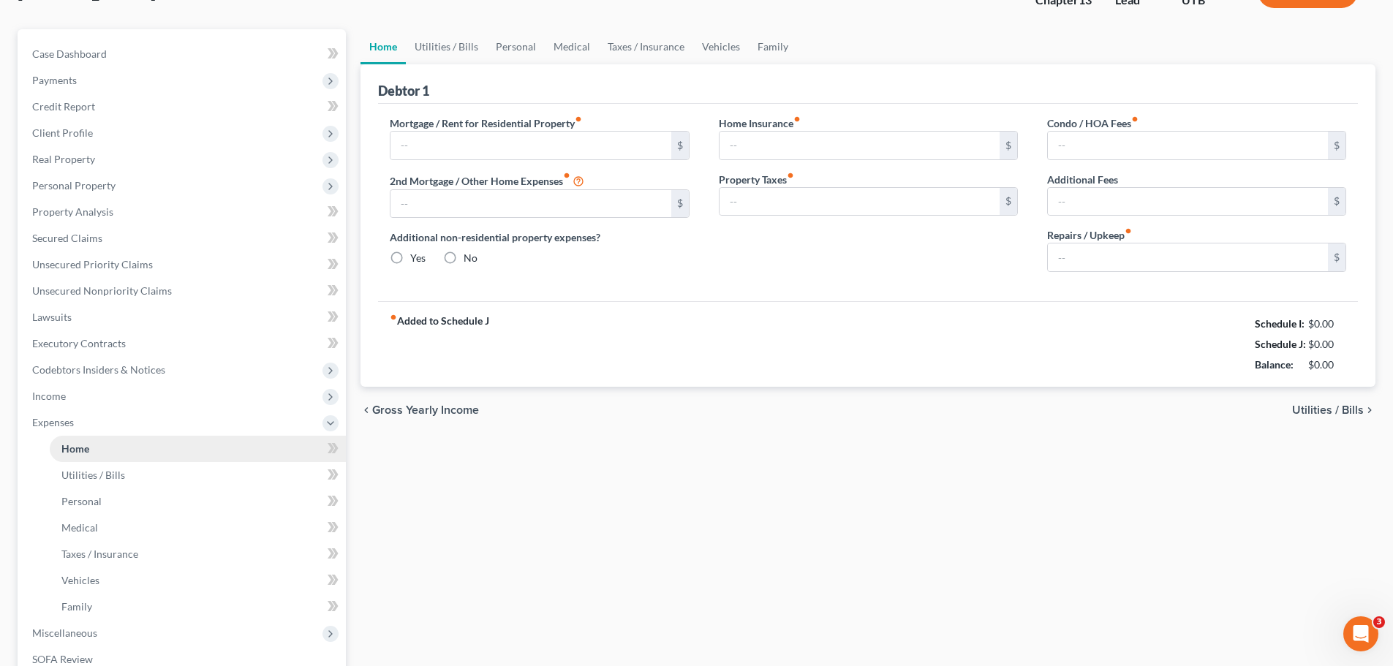
type input "1,468.00"
type input "0.00"
radio input "true"
type input "0.00"
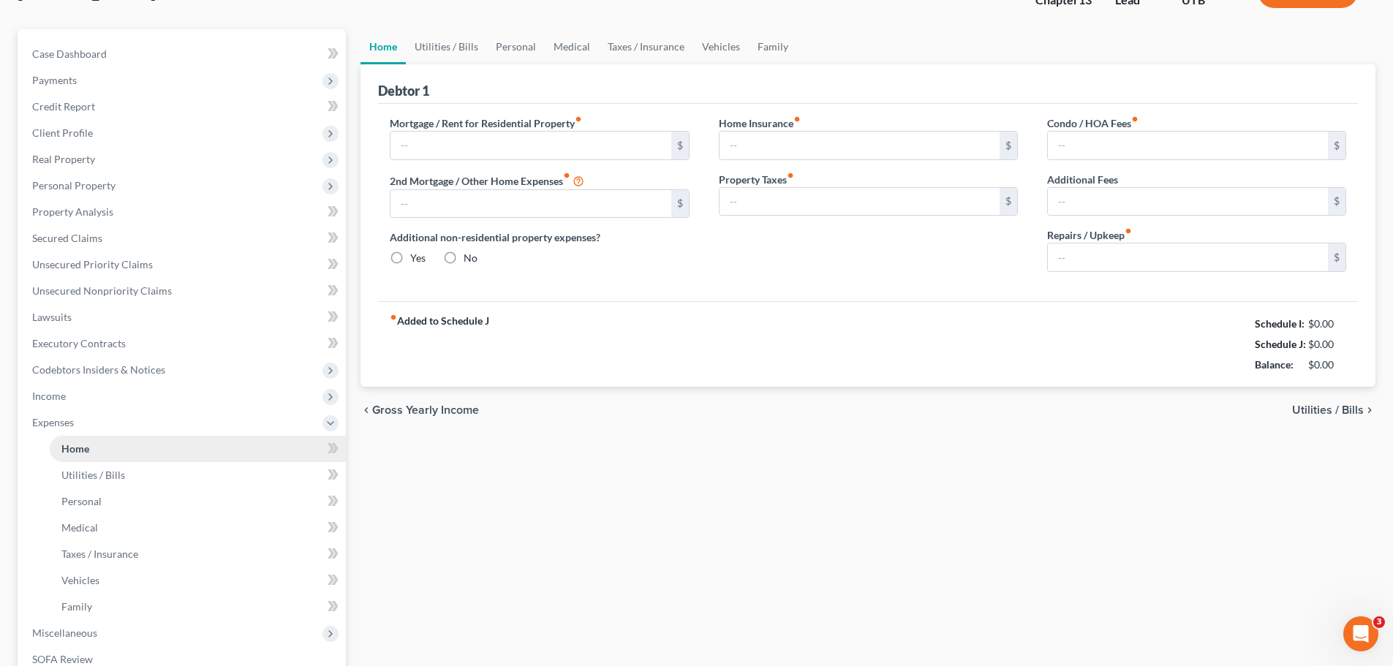
type input "0.00"
type input "35.00"
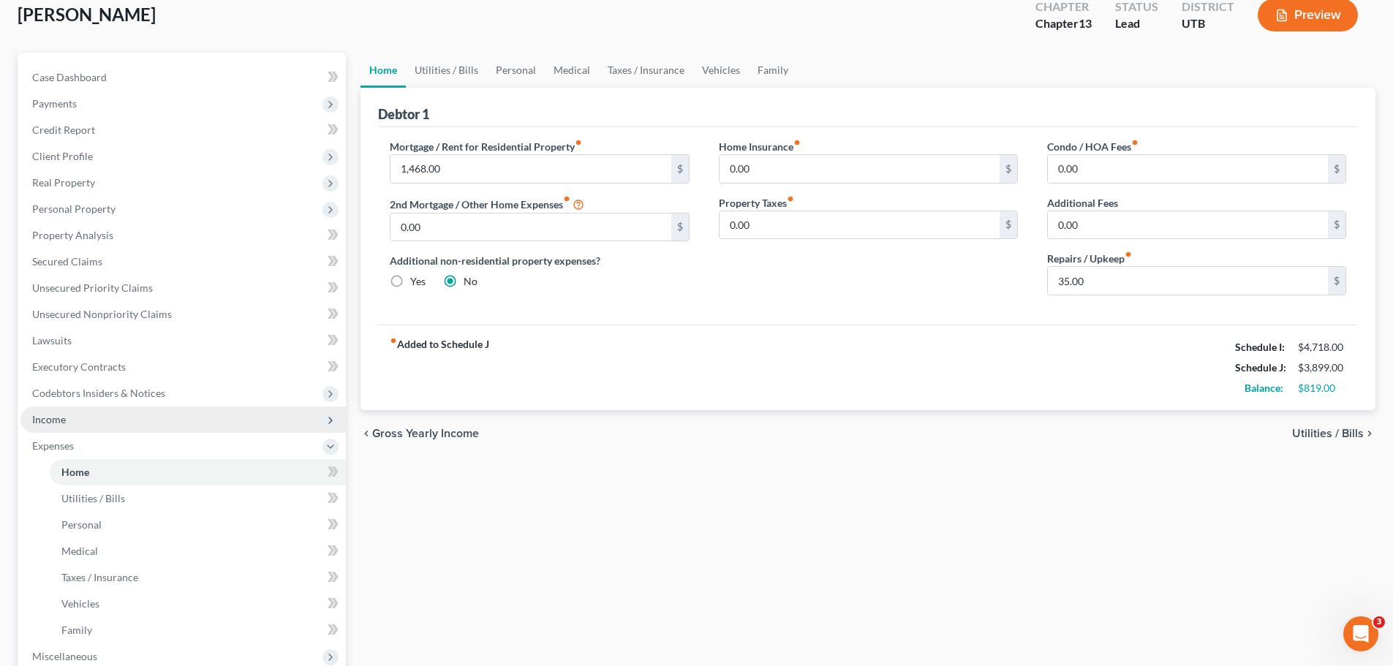
scroll to position [219, 0]
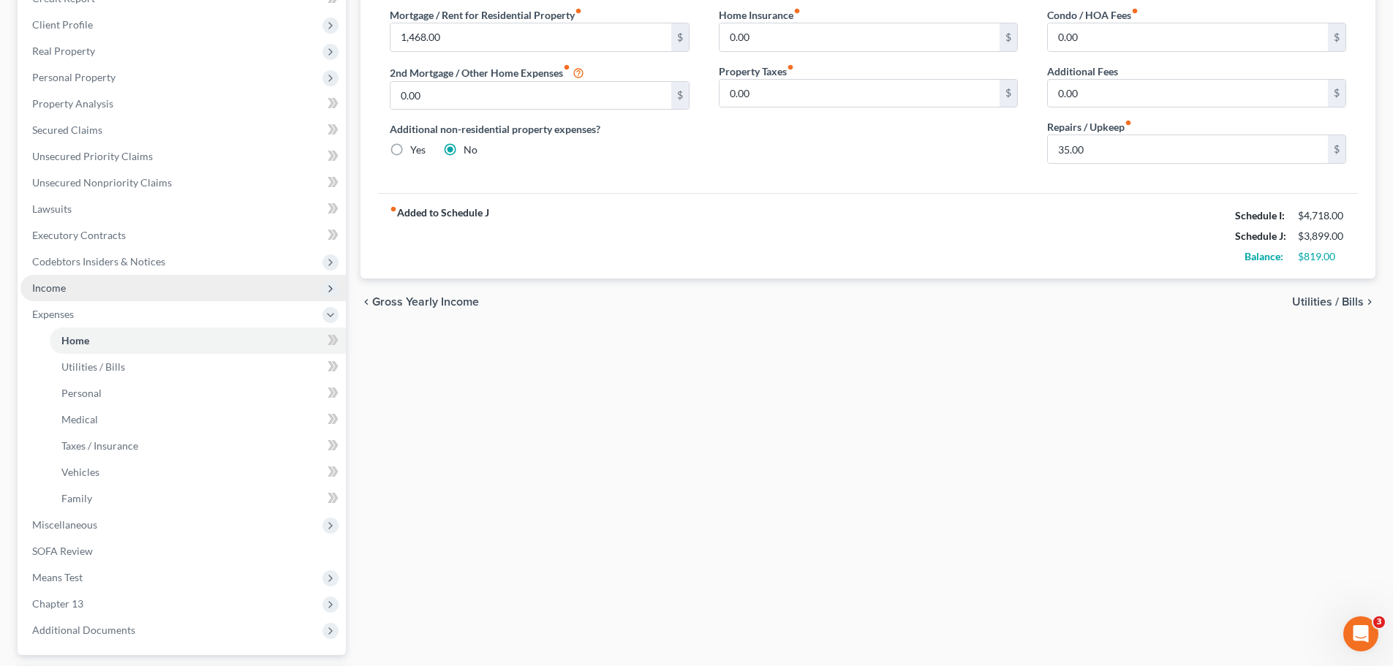
click at [66, 280] on span "Income" at bounding box center [182, 288] width 325 height 26
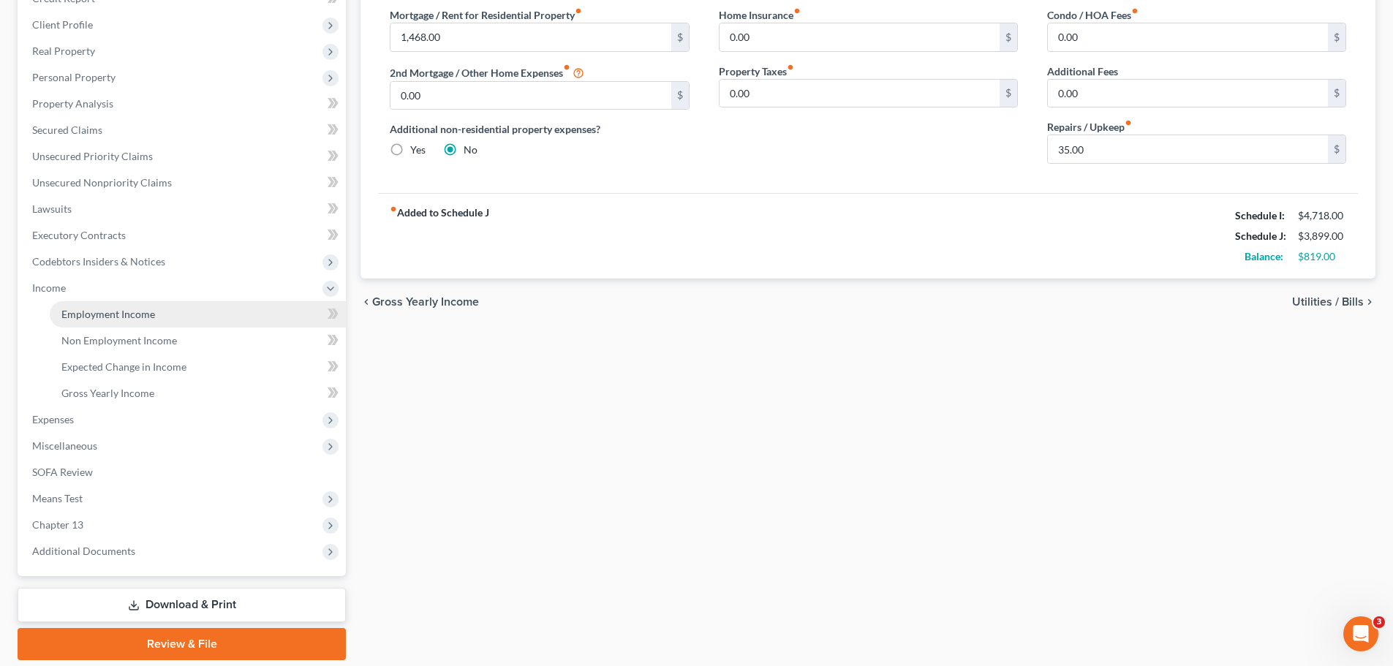
click at [84, 312] on span "Employment Income" at bounding box center [108, 314] width 94 height 12
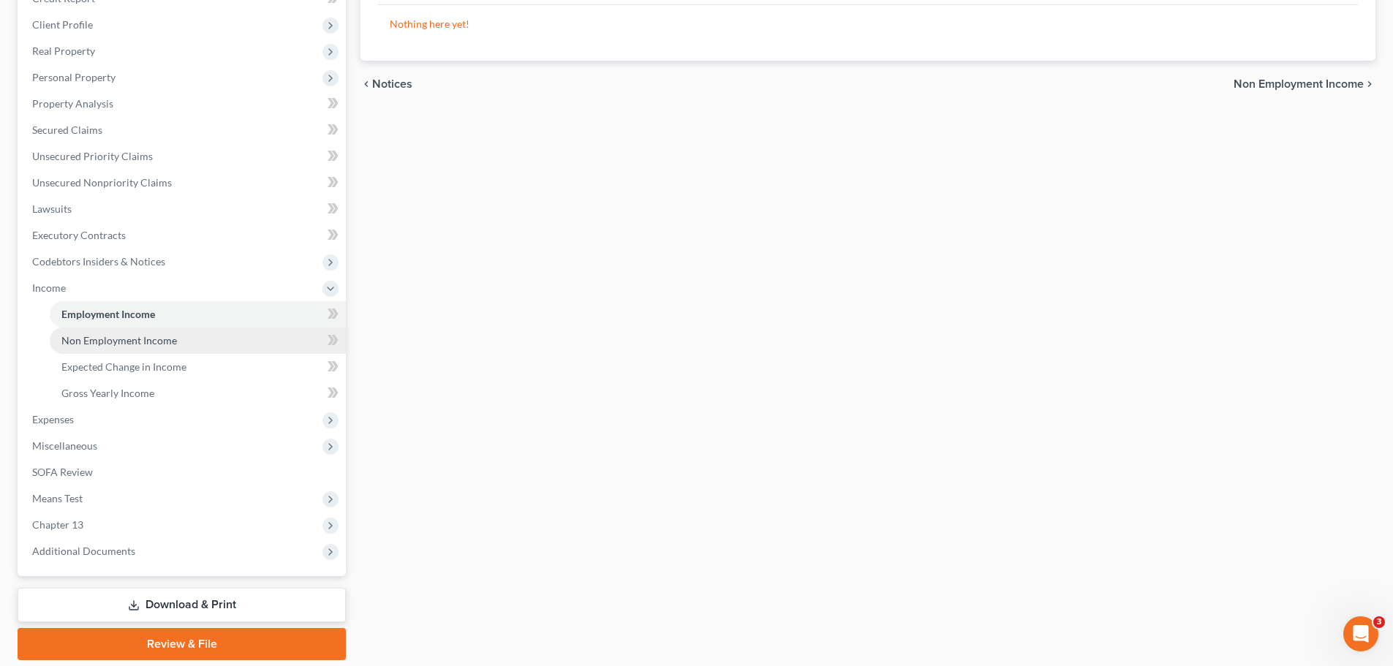
click at [137, 347] on link "Non Employment Income" at bounding box center [198, 341] width 296 height 26
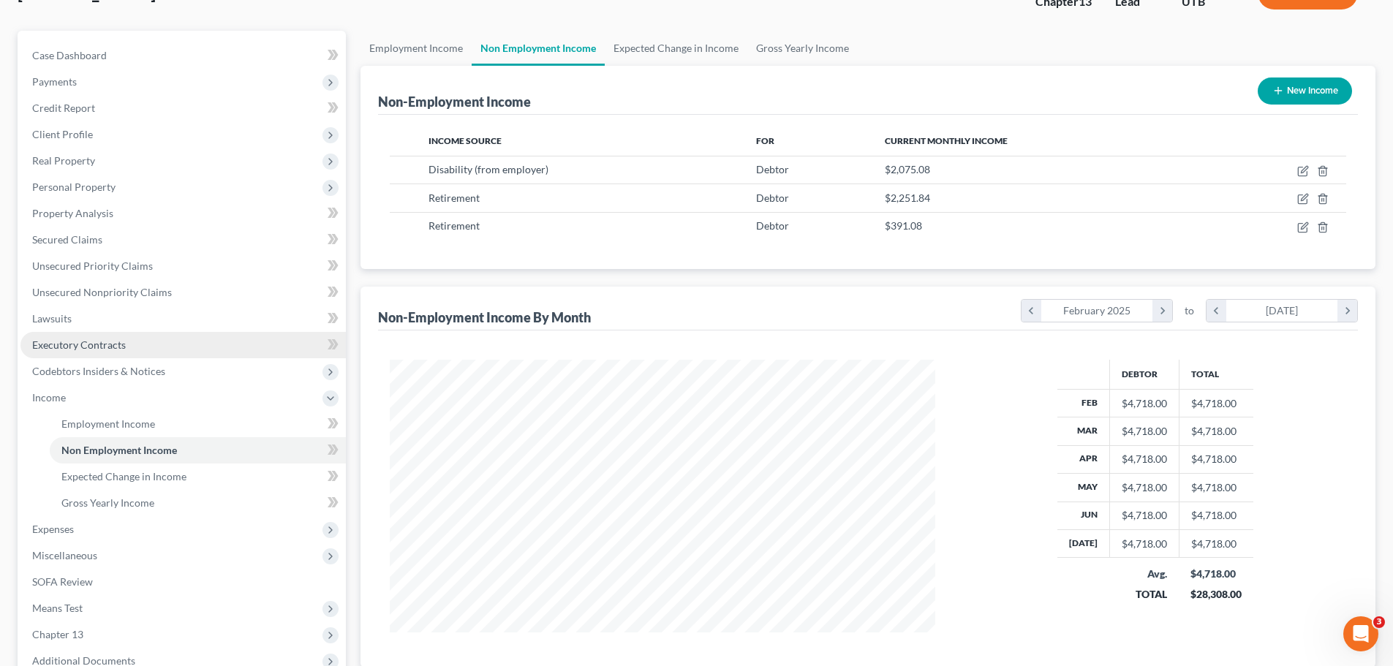
scroll to position [146, 0]
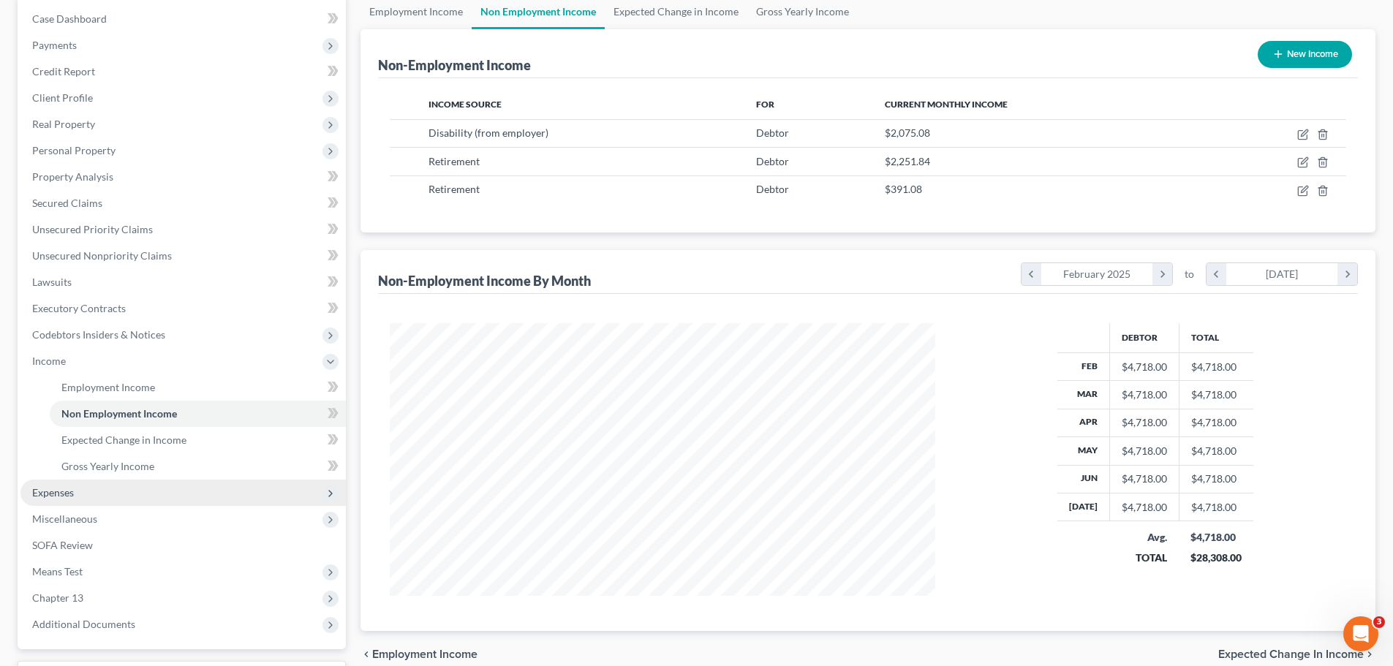
click at [159, 492] on span "Expenses" at bounding box center [182, 493] width 325 height 26
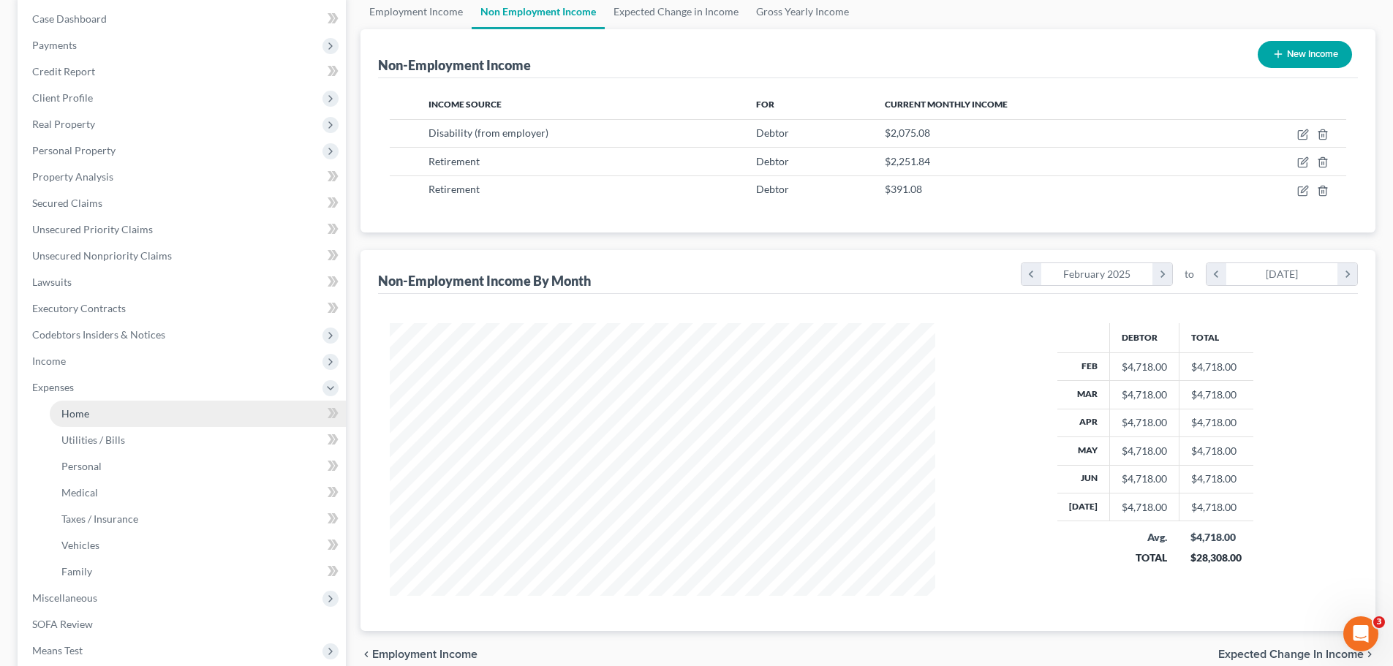
click at [117, 410] on link "Home" at bounding box center [198, 414] width 296 height 26
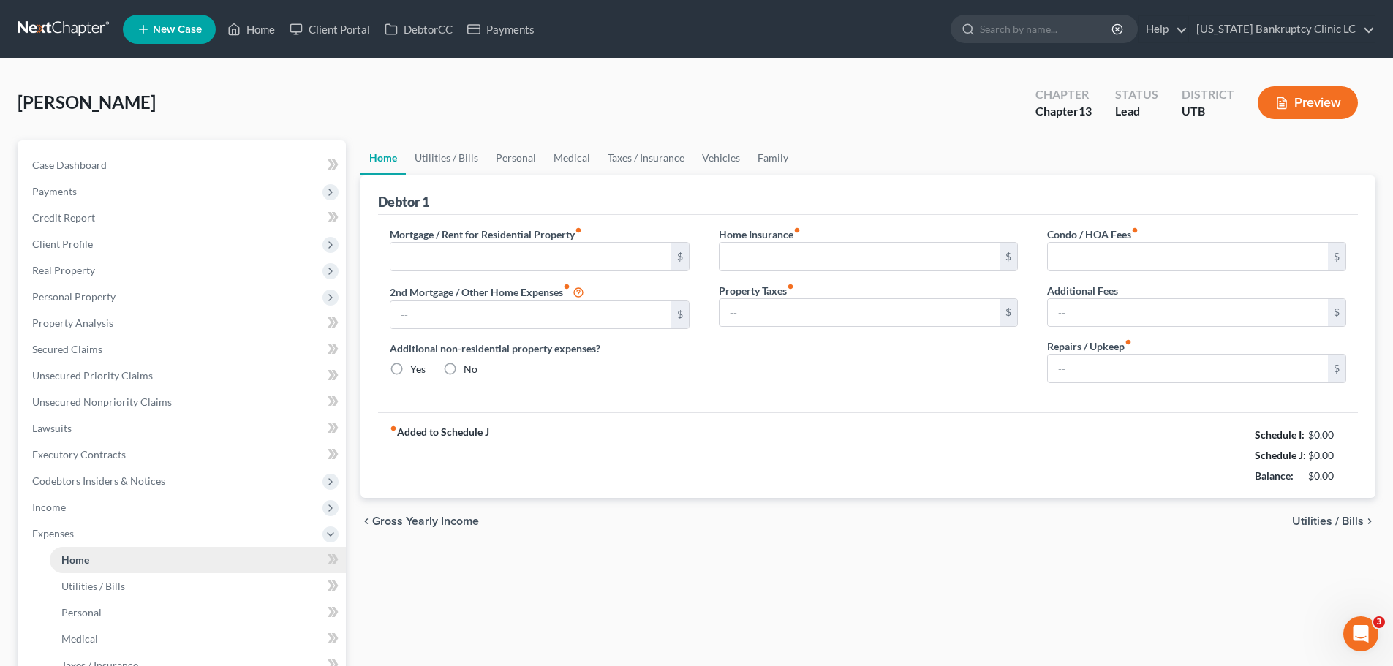
type input "1,468.00"
type input "0.00"
radio input "true"
type input "0.00"
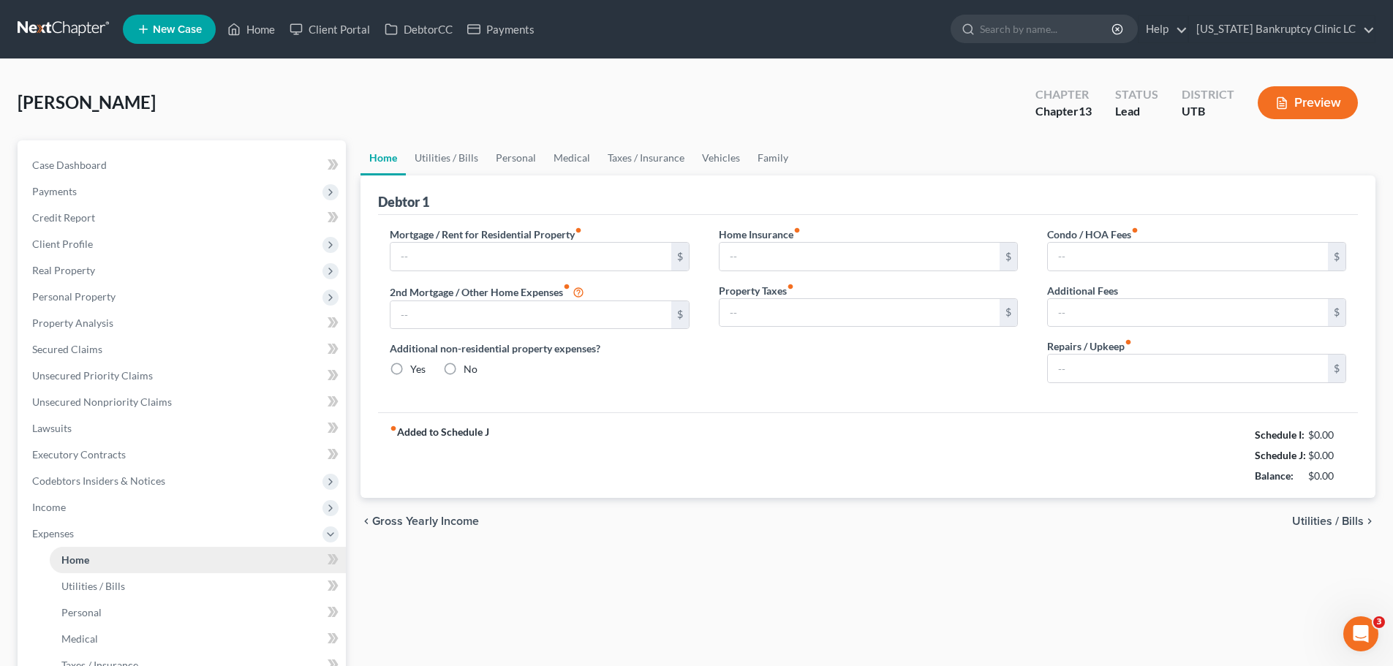
type input "0.00"
type input "35.00"
click at [127, 581] on link "Utilities / Bills" at bounding box center [198, 586] width 296 height 26
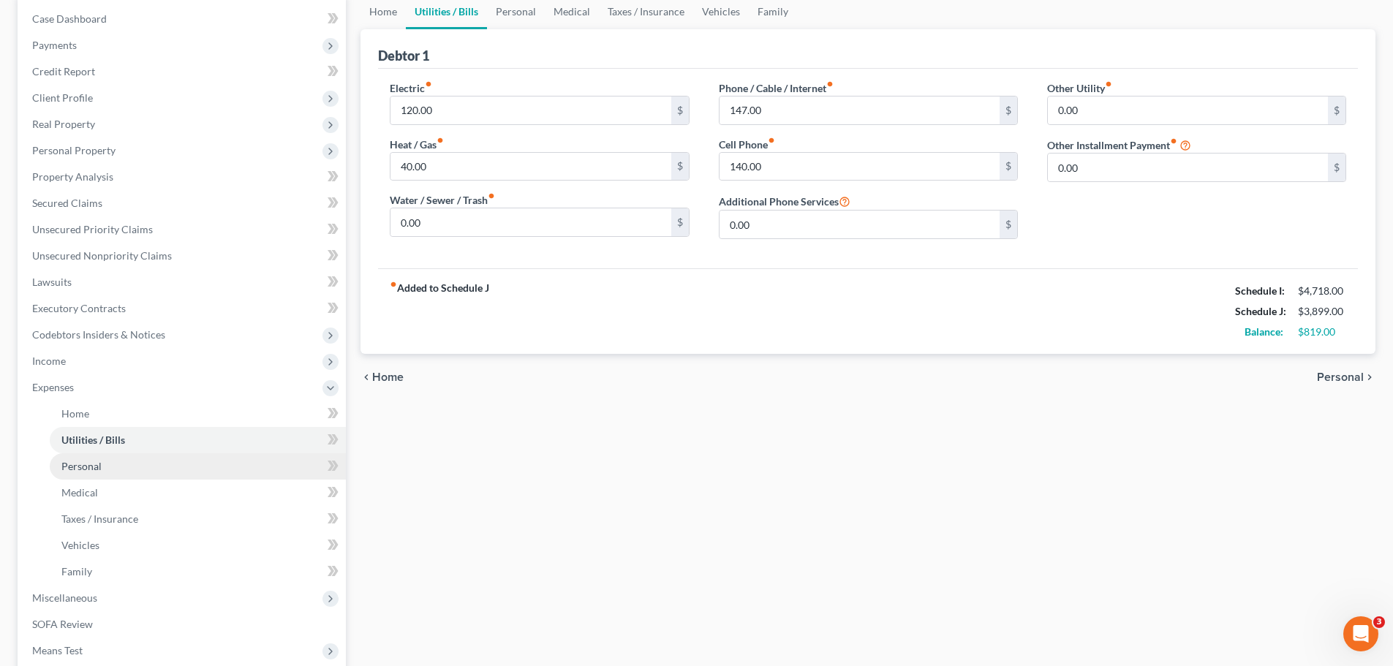
click at [102, 471] on link "Personal" at bounding box center [198, 466] width 296 height 26
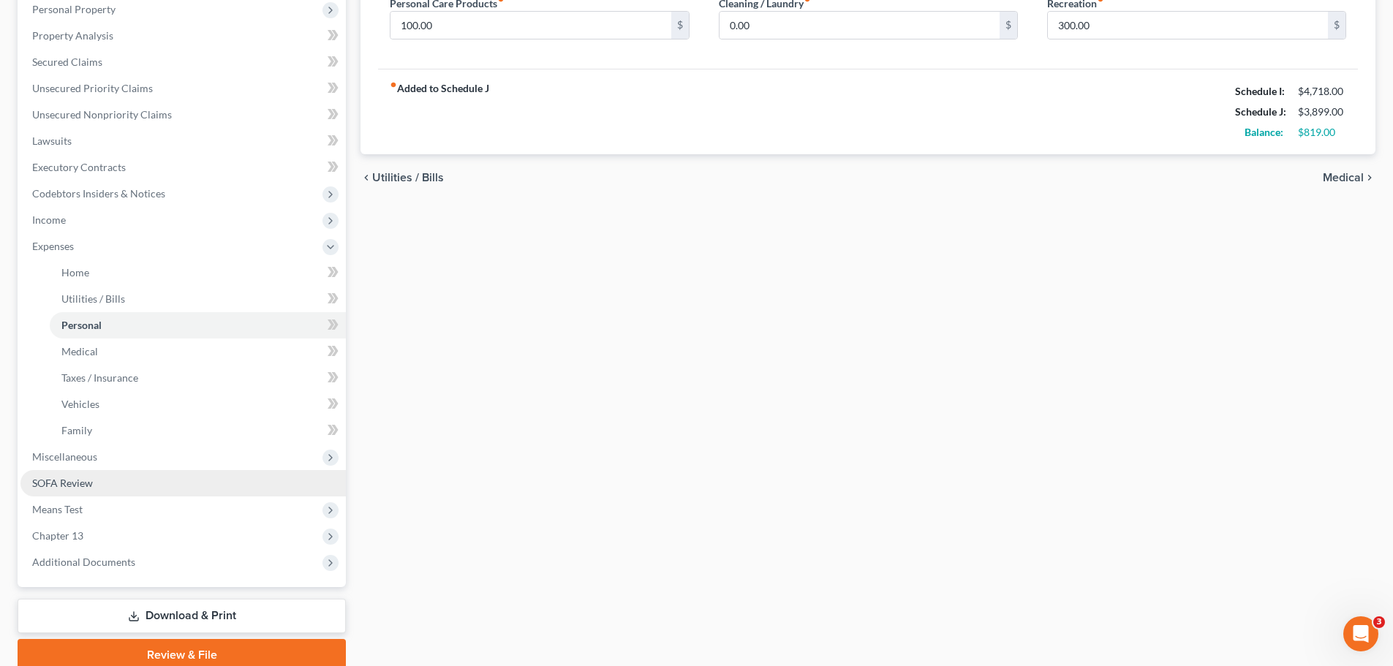
scroll to position [293, 0]
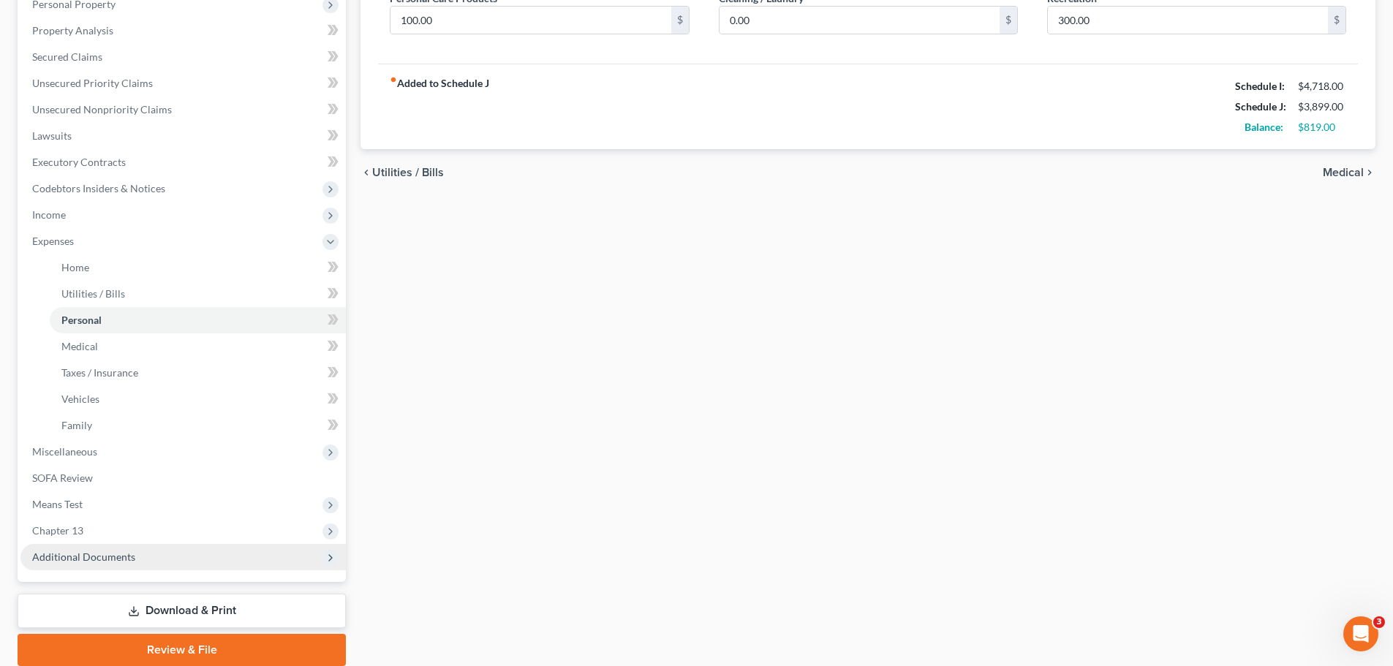
click at [97, 556] on span "Additional Documents" at bounding box center [83, 557] width 103 height 12
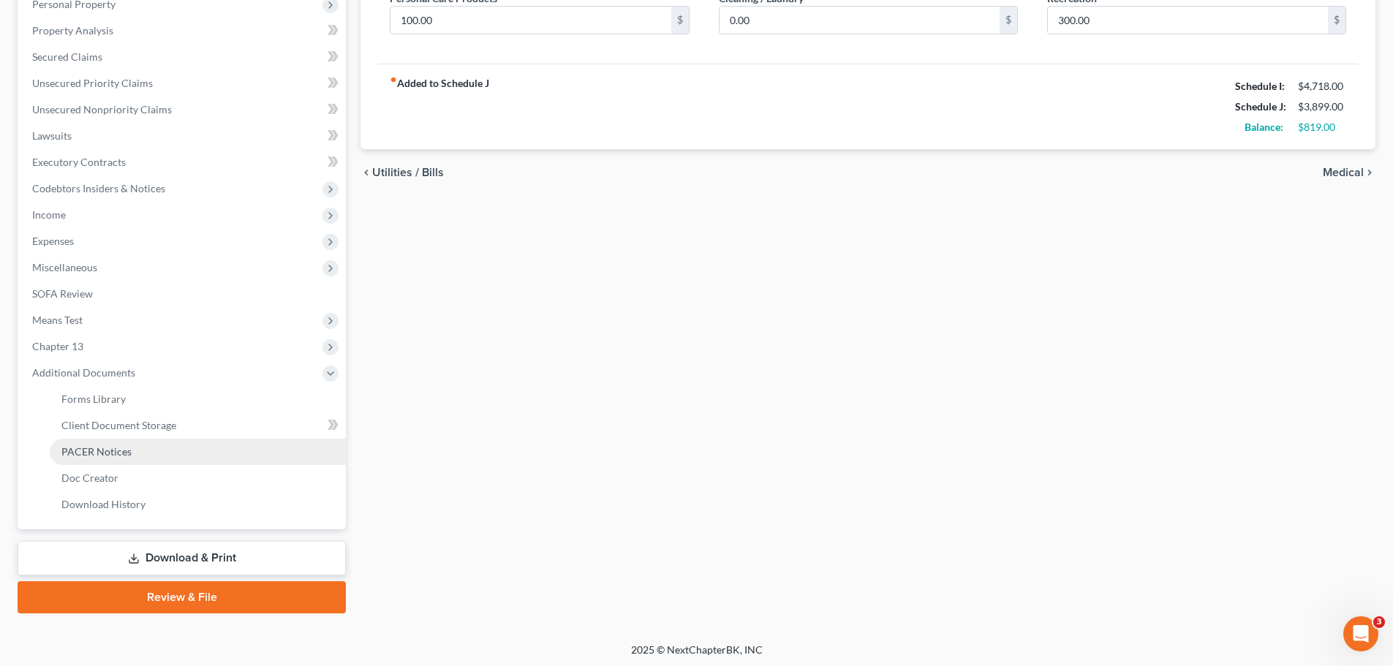
click at [116, 447] on span "PACER Notices" at bounding box center [96, 451] width 70 height 12
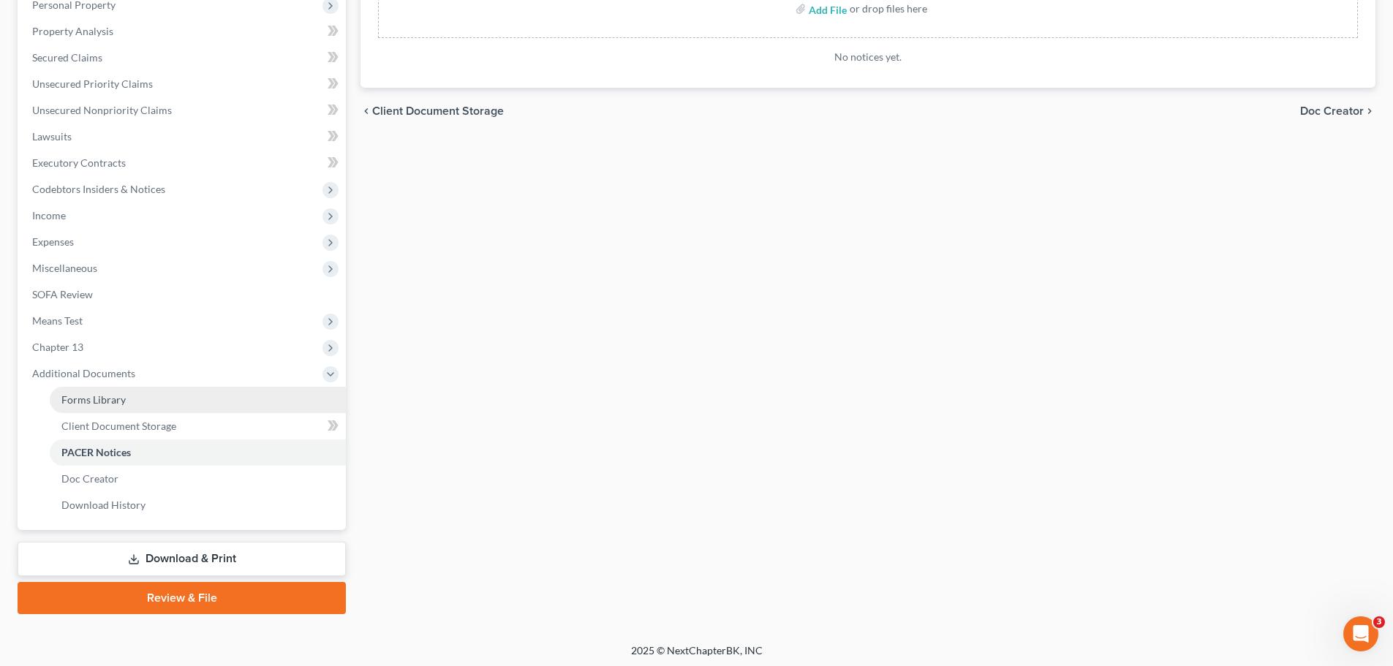
scroll to position [293, 0]
click at [165, 560] on link "Download & Print" at bounding box center [182, 558] width 328 height 34
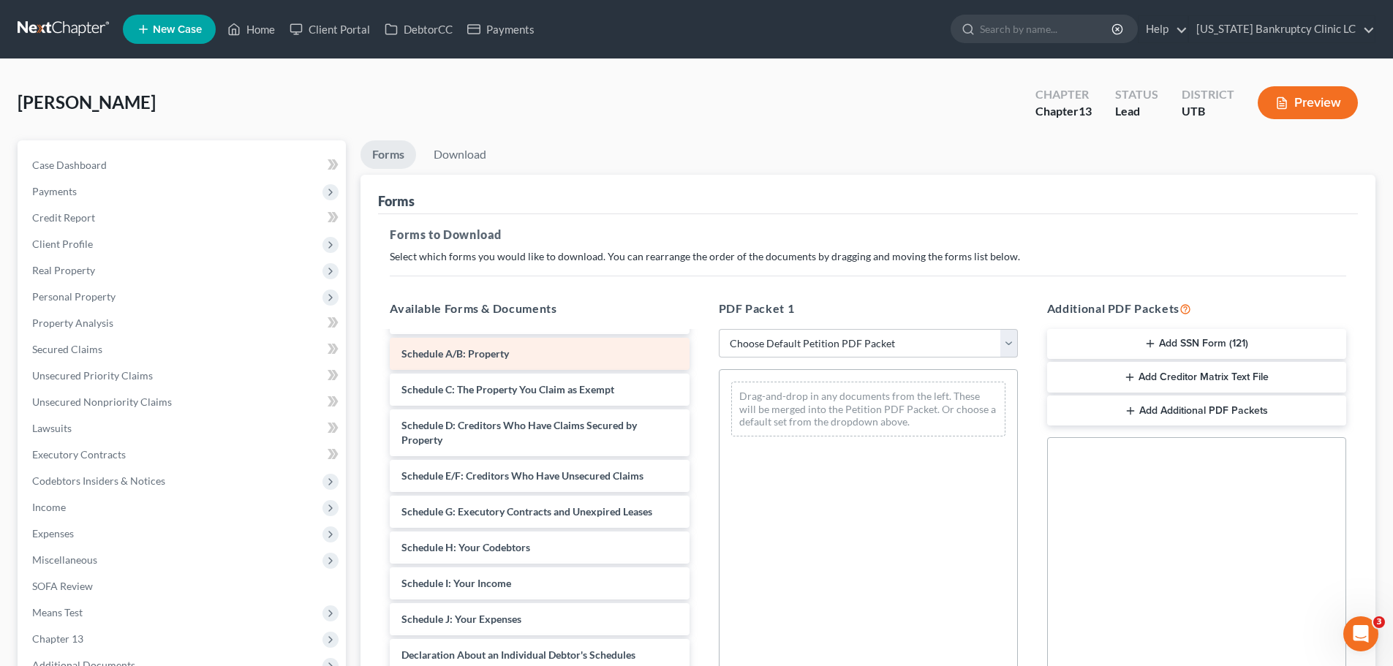
scroll to position [146, 0]
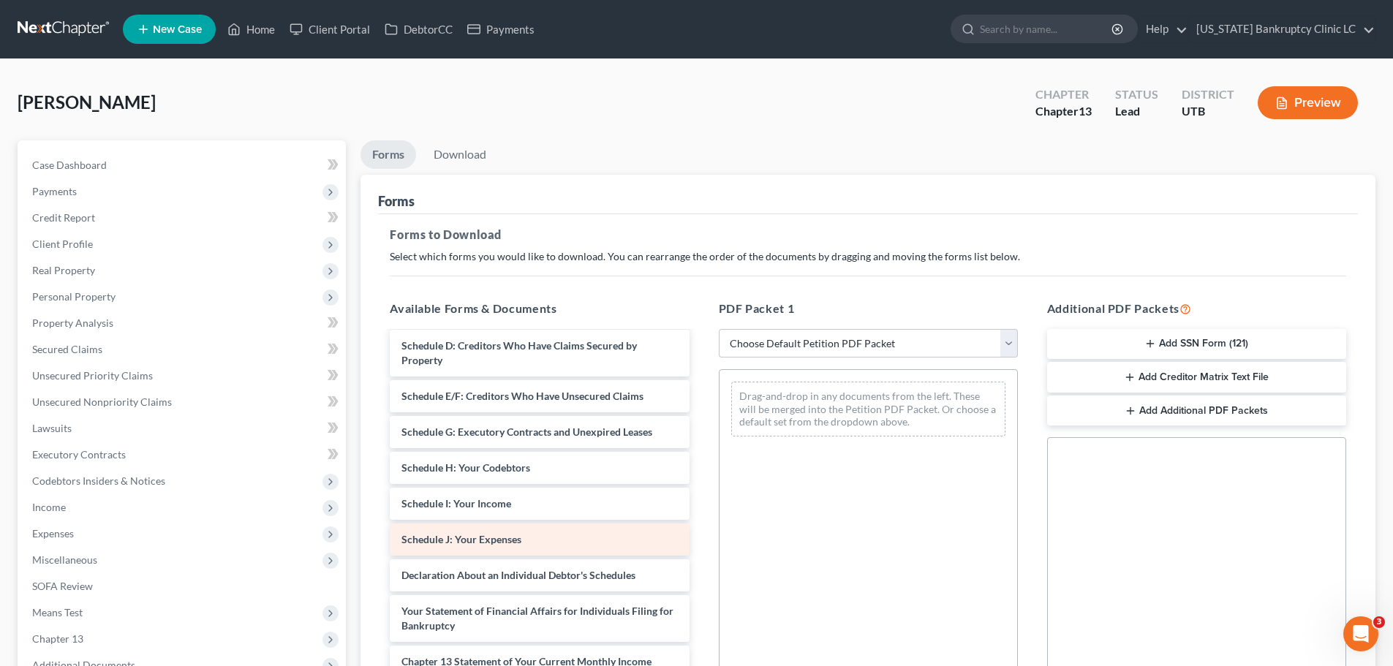
click at [538, 532] on div "Schedule J: Your Expenses" at bounding box center [539, 540] width 299 height 32
click at [510, 535] on span "Schedule J: Your Expenses" at bounding box center [462, 539] width 120 height 12
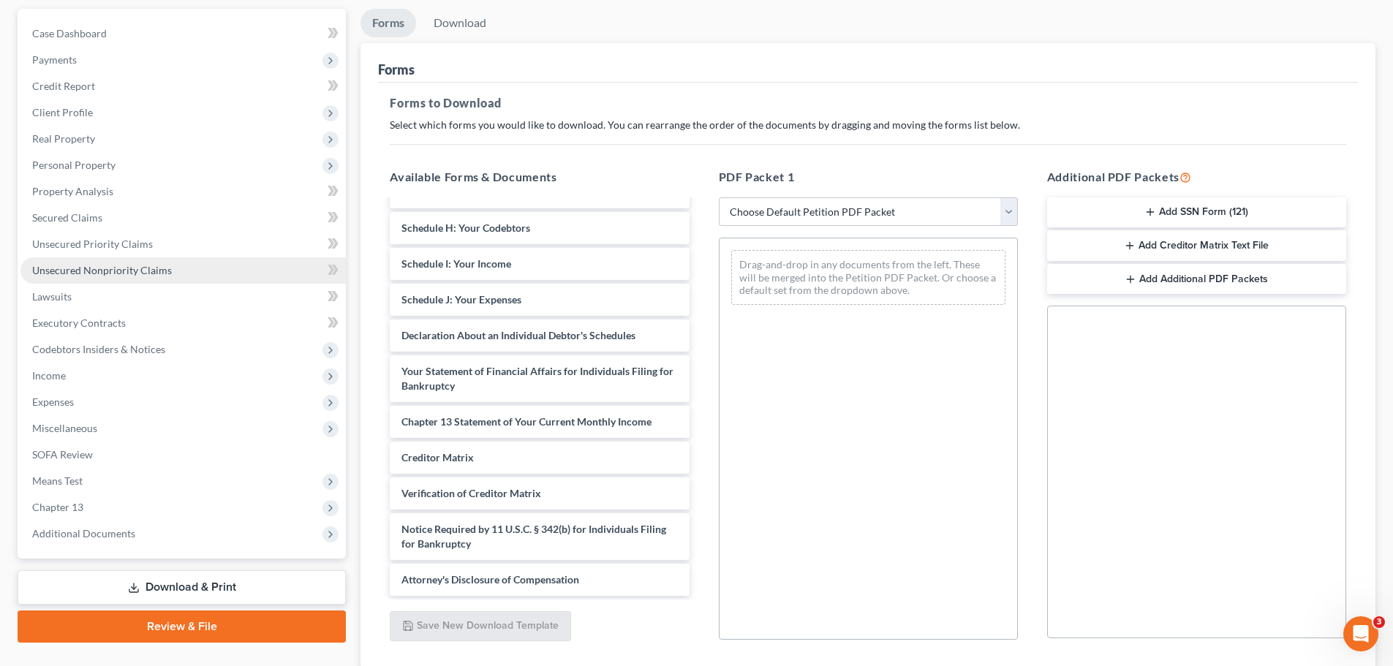
scroll to position [237, 0]
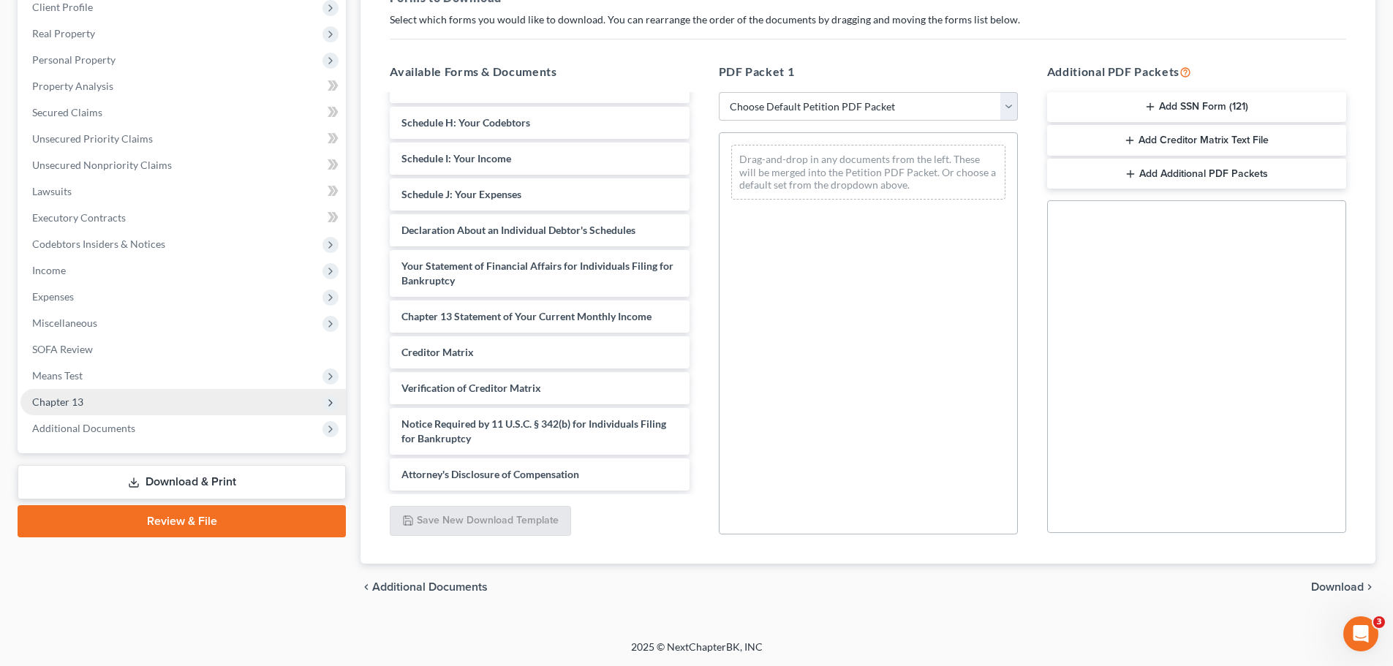
click at [126, 398] on span "Chapter 13" at bounding box center [182, 402] width 325 height 26
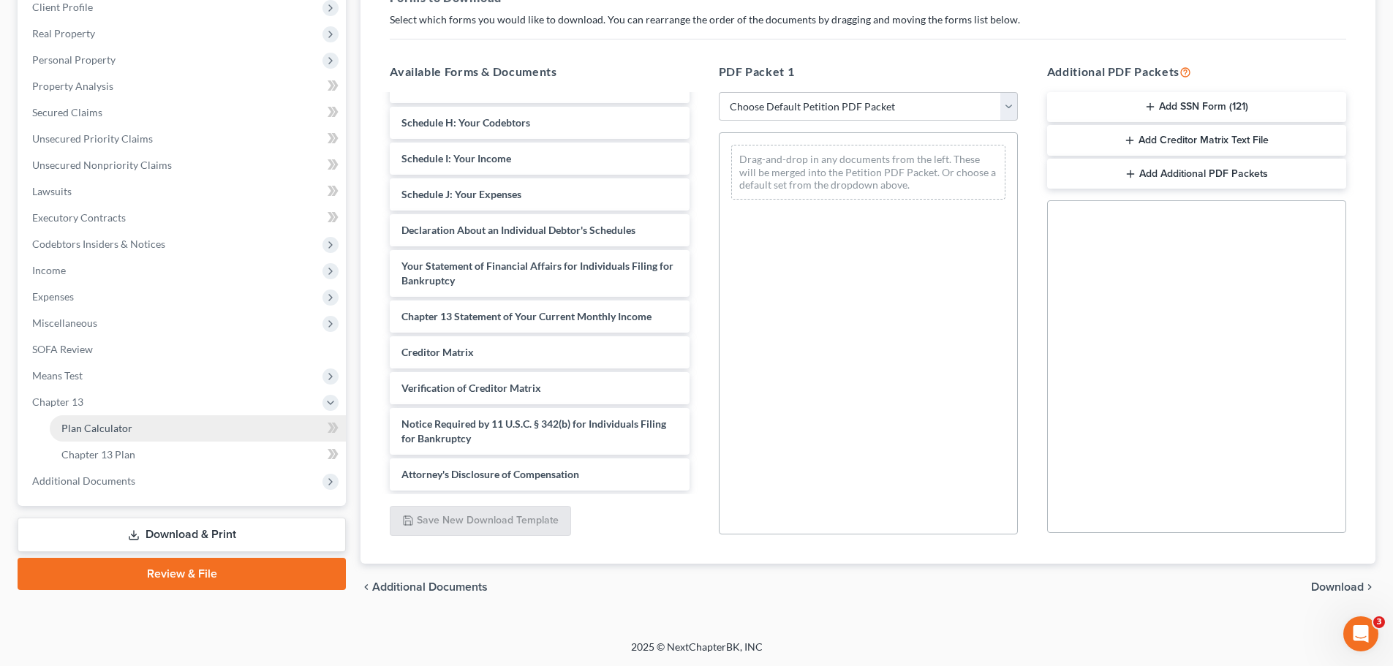
click at [137, 429] on link "Plan Calculator" at bounding box center [198, 428] width 296 height 26
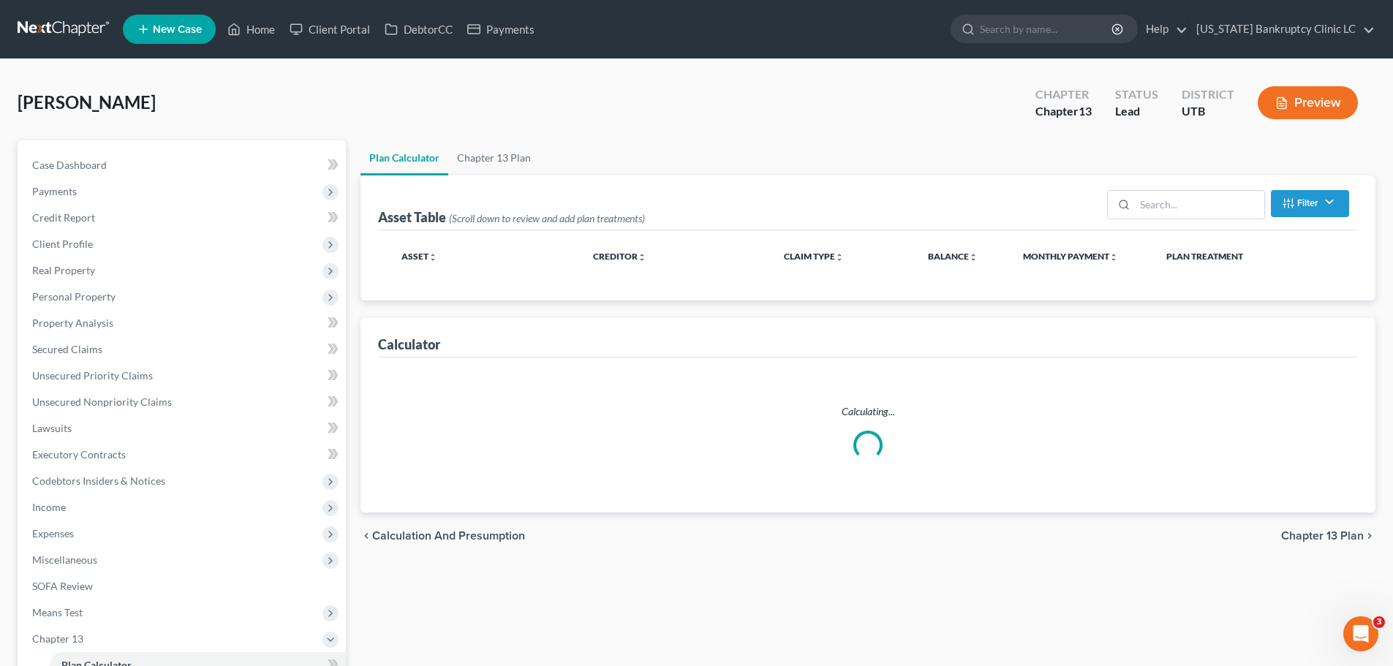
select select "35"
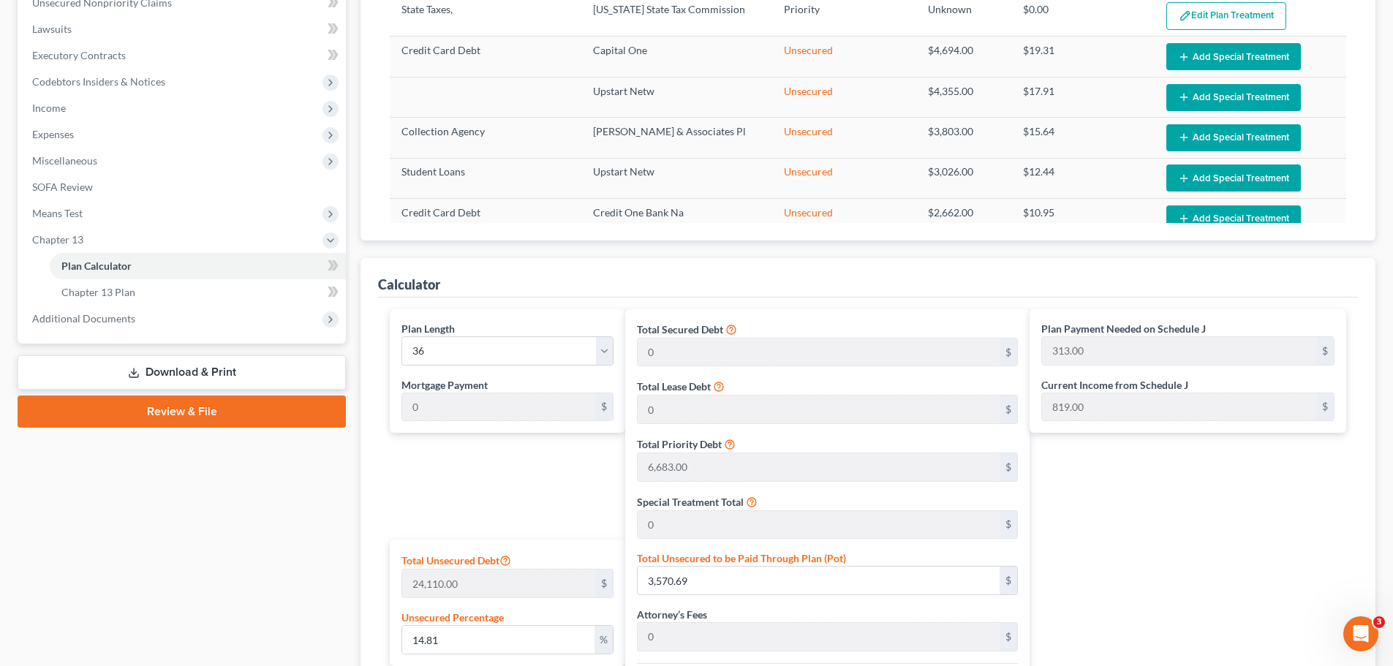
scroll to position [512, 0]
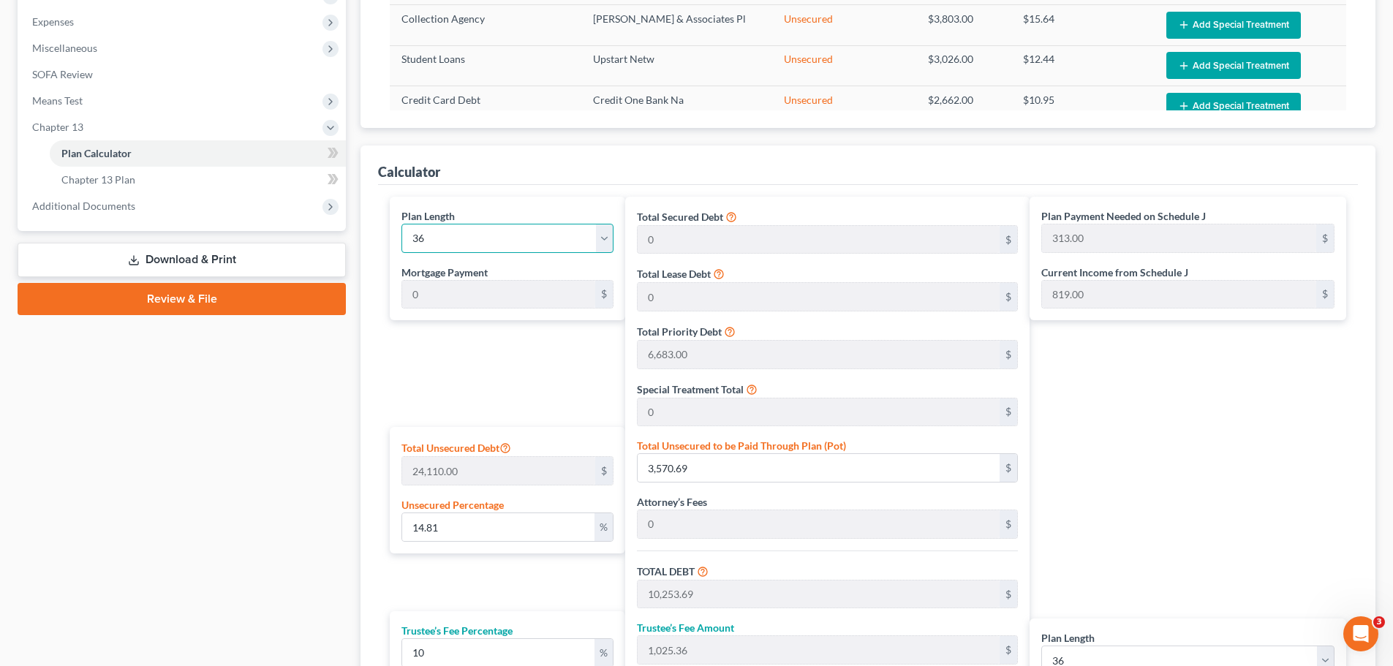
drag, startPoint x: 457, startPoint y: 236, endPoint x: 418, endPoint y: 236, distance: 38.8
click at [418, 236] on select "1 2 3 4 5 6 7 8 9 10 11 12 13 14 15 16 17 18 19 20 21 22 23 24 25 26 27 28 29 3…" at bounding box center [508, 238] width 212 height 29
select select "59"
click at [402, 224] on select "1 2 3 4 5 6 7 8 9 10 11 12 13 14 15 16 17 18 19 20 21 22 23 24 25 26 27 28 29 3…" at bounding box center [508, 238] width 212 height 29
type input "188.00"
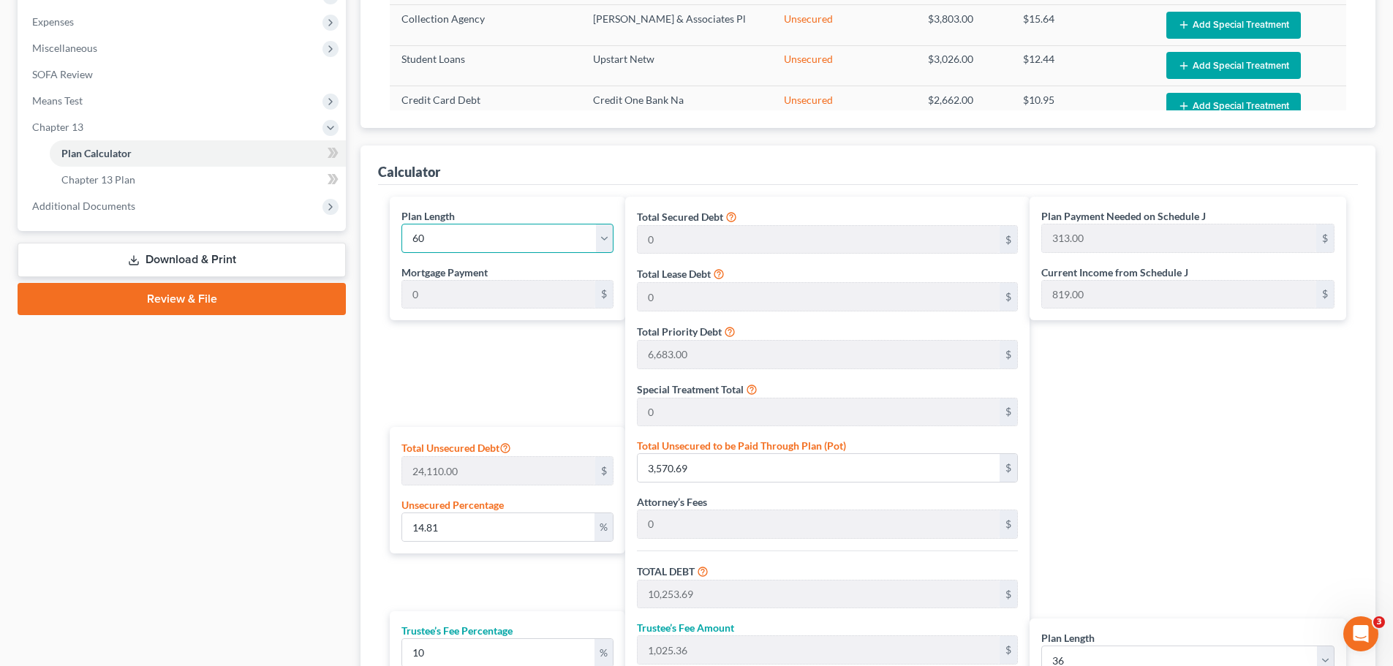
select select "59"
type input "188.00"
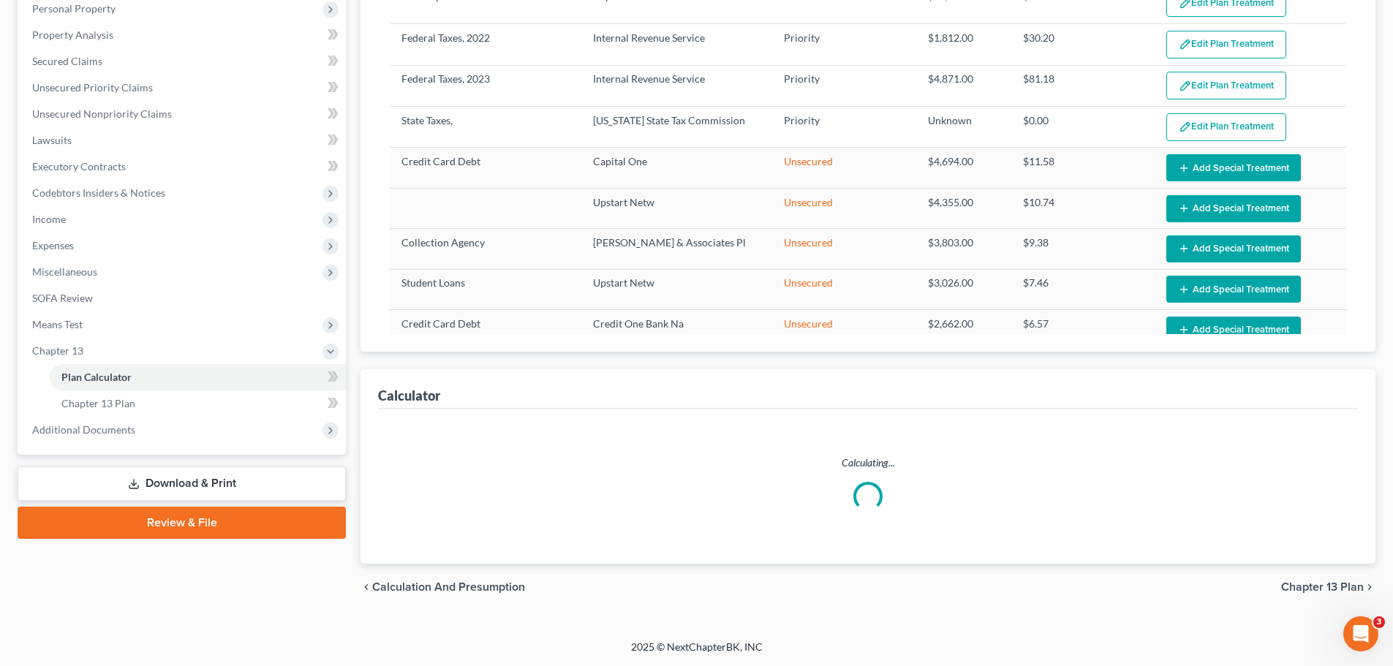
select select "59"
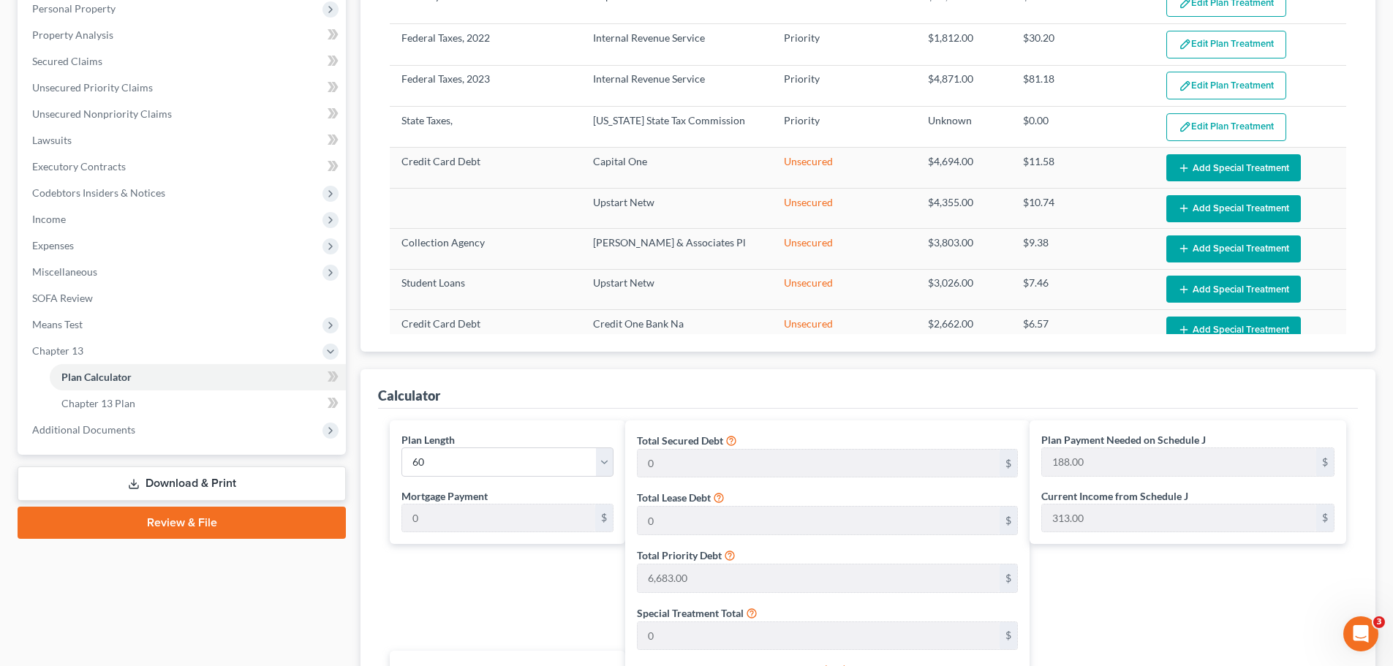
scroll to position [512, 0]
